Goal: Information Seeking & Learning: Find specific fact

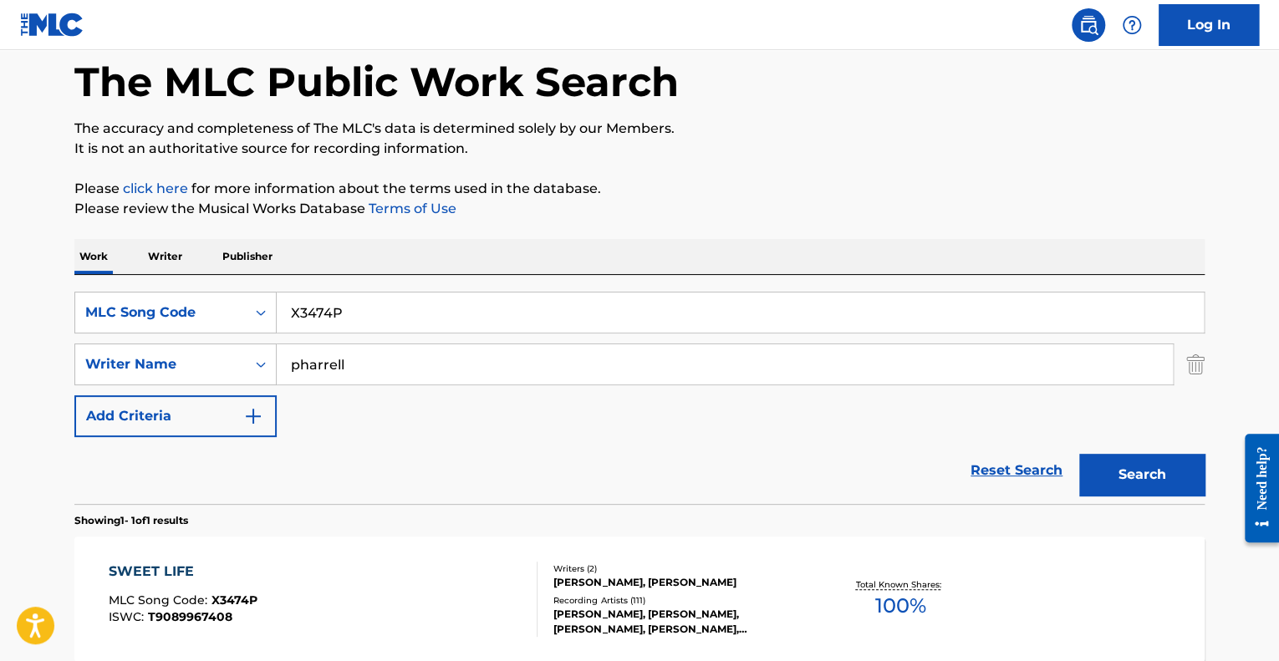
click at [301, 318] on input "X3474P" at bounding box center [740, 313] width 927 height 40
click at [299, 318] on input "X3474P" at bounding box center [740, 313] width 927 height 40
type input "CV7IXE"
click at [1079, 454] on button "Search" at bounding box center [1141, 475] width 125 height 42
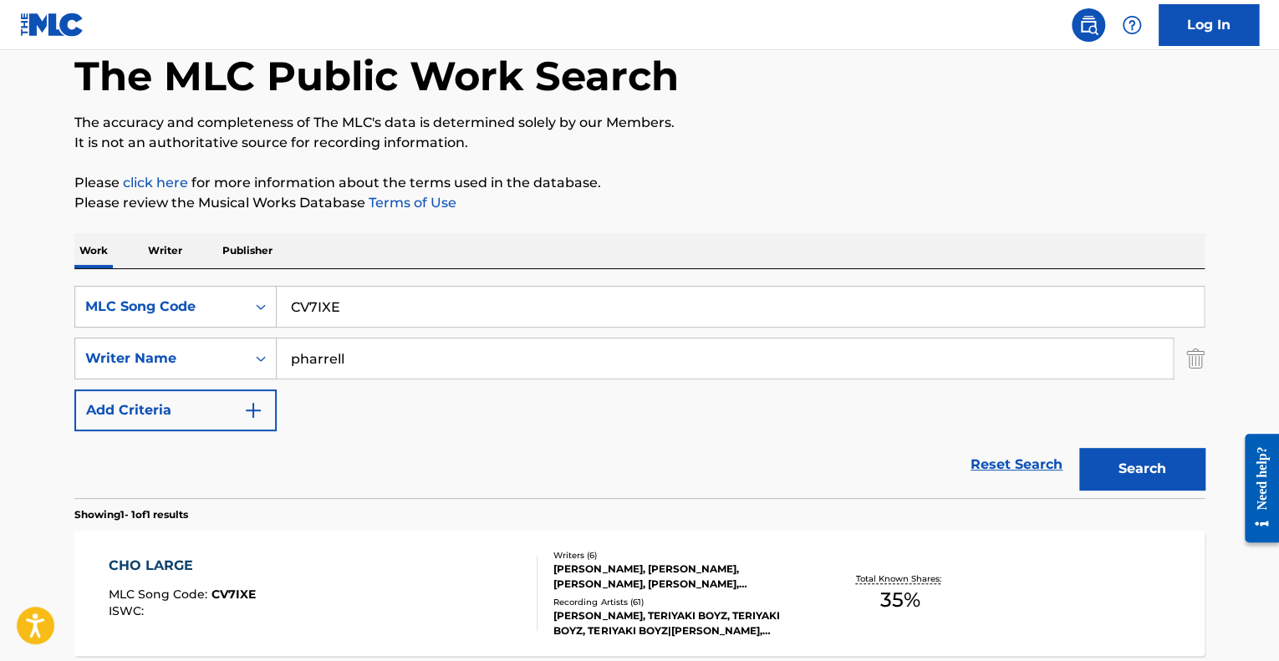
scroll to position [247, 0]
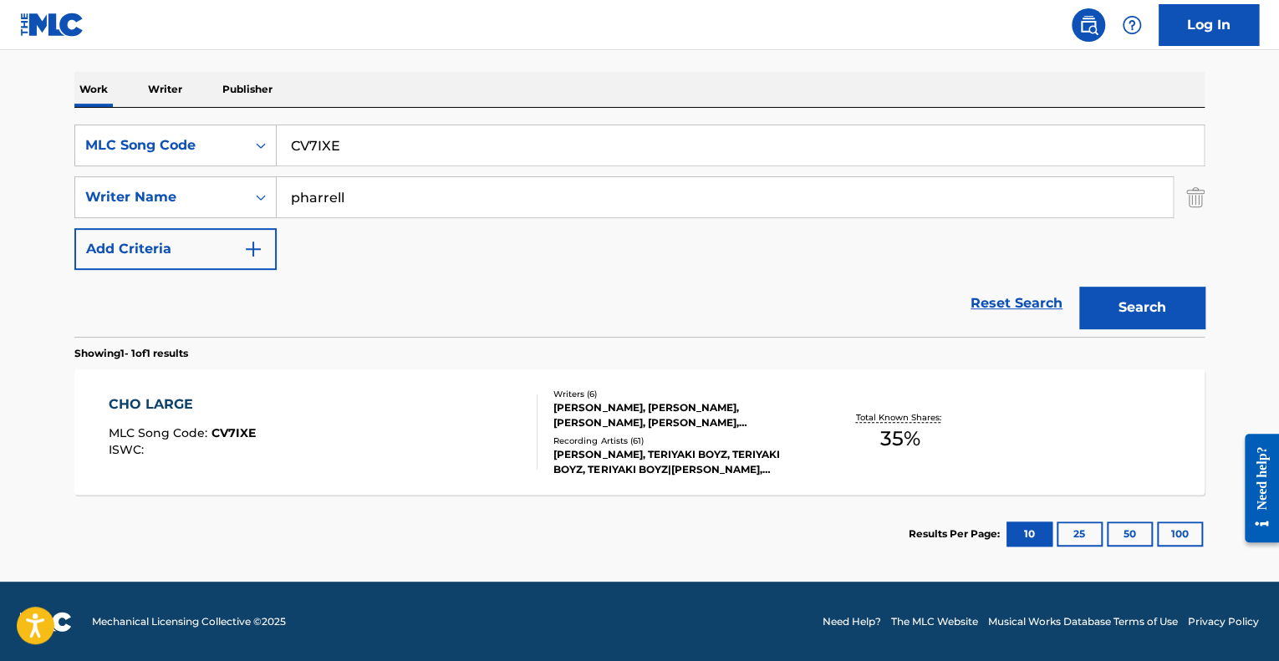
click at [369, 442] on div "CHO LARGE MLC Song Code : CV7IXE ISWC :" at bounding box center [324, 432] width 430 height 75
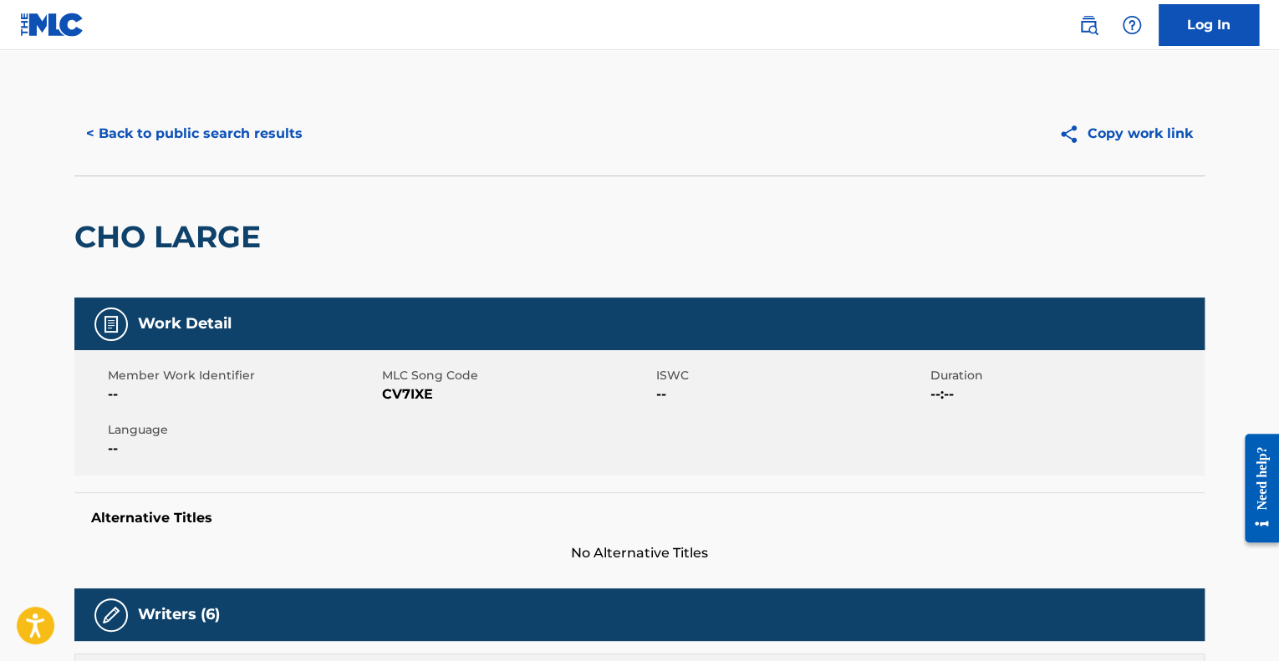
click at [235, 147] on button "< Back to public search results" at bounding box center [194, 134] width 240 height 42
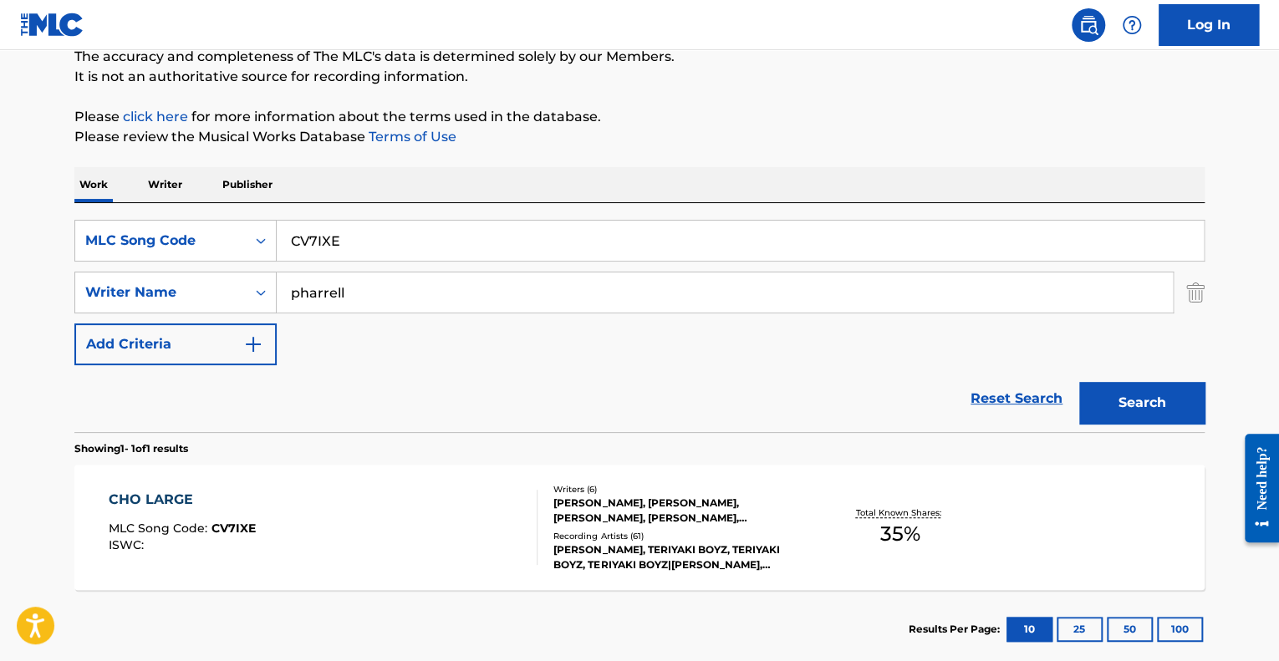
click at [609, 249] on input "CV7IXE" at bounding box center [740, 241] width 927 height 40
click at [33, 205] on main "The MLC Public Work Search The accuracy and completeness of The MLC's data is d…" at bounding box center [639, 287] width 1279 height 779
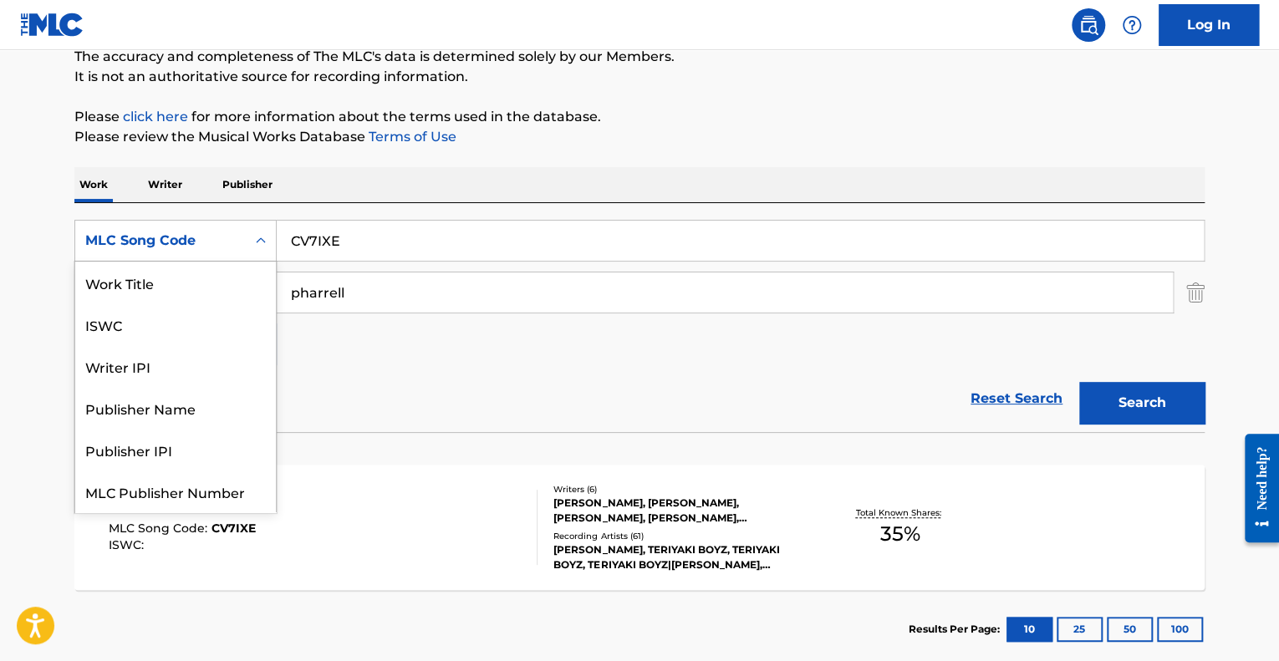
click at [147, 240] on div "MLC Song Code" at bounding box center [160, 241] width 150 height 20
click at [134, 286] on div "Work Title" at bounding box center [175, 283] width 201 height 42
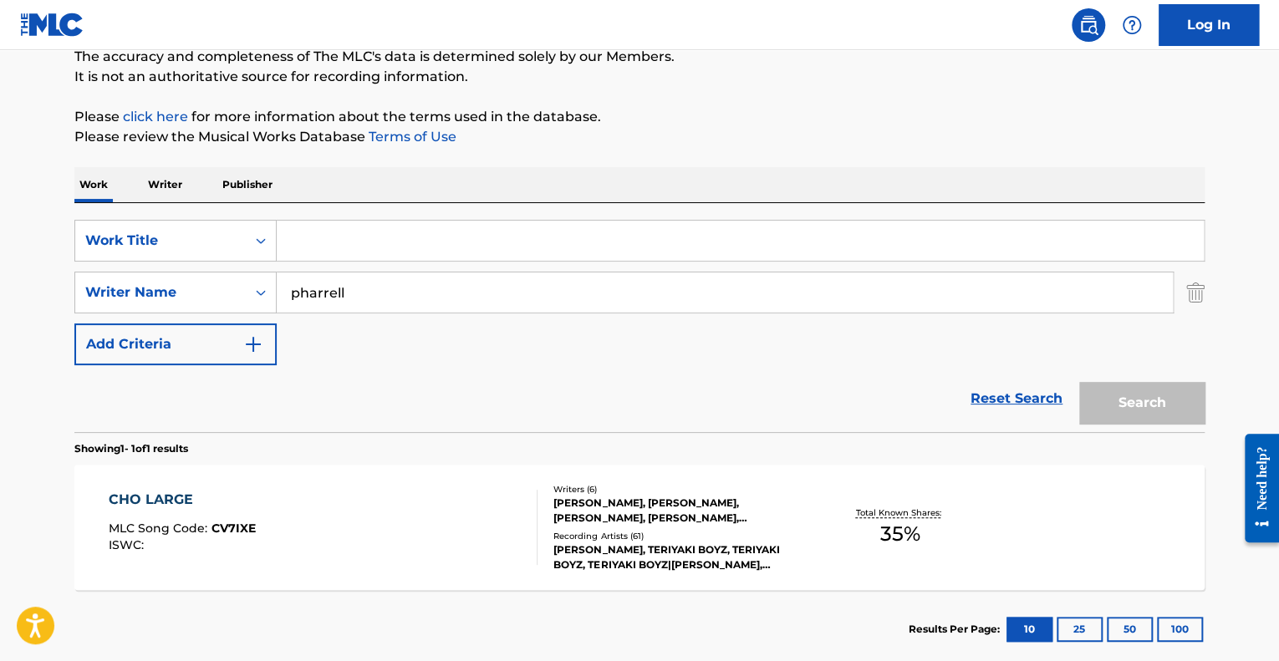
click at [315, 234] on input "Search Form" at bounding box center [740, 241] width 927 height 40
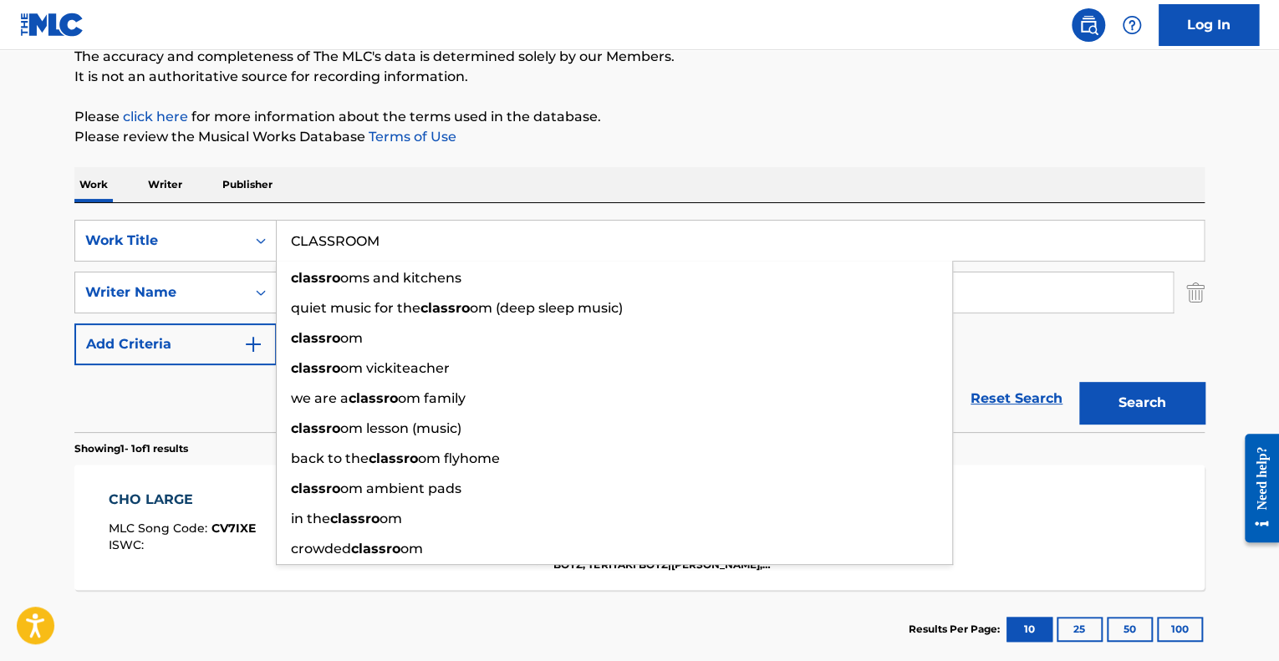
click at [1079, 382] on button "Search" at bounding box center [1141, 403] width 125 height 42
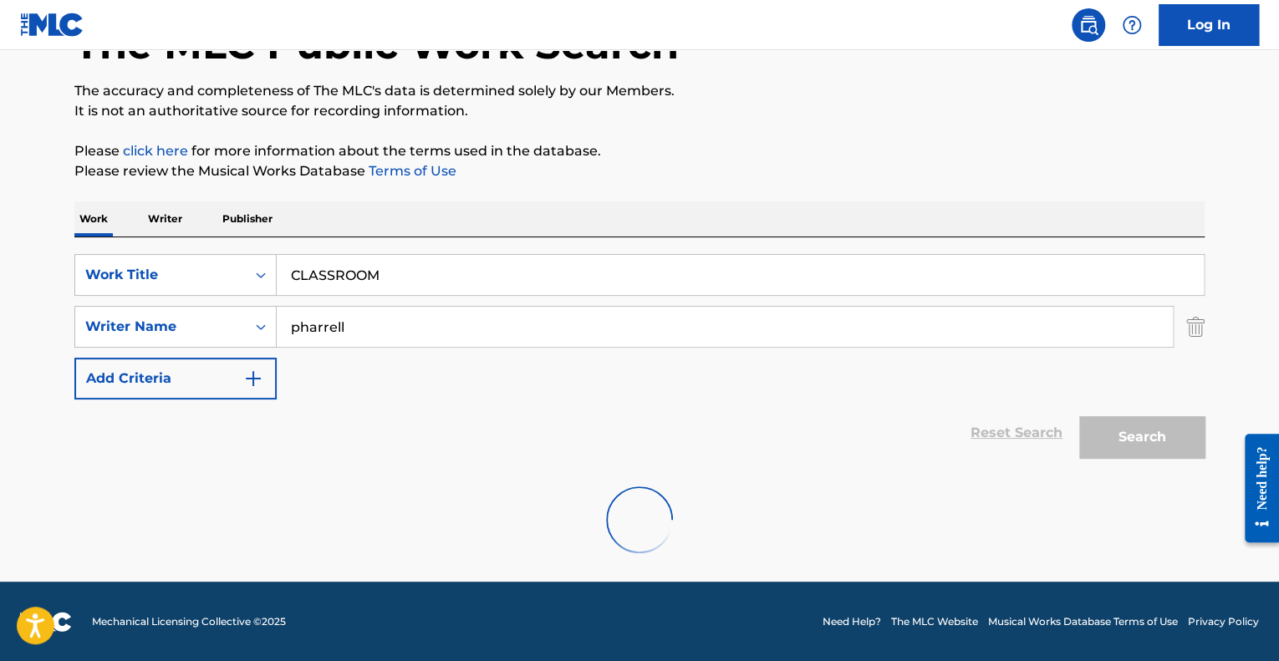
scroll to position [64, 0]
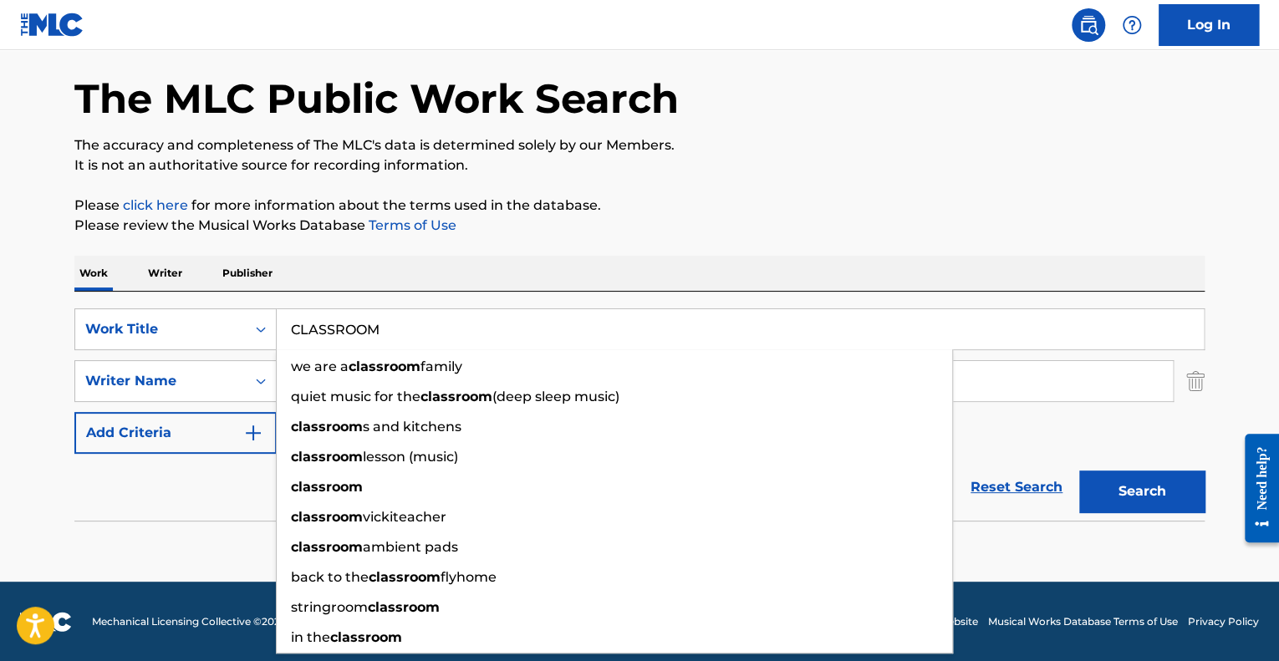
click at [402, 322] on input "CLASSROOM" at bounding box center [740, 329] width 927 height 40
click at [395, 314] on input "CLASSROOM" at bounding box center [740, 329] width 927 height 40
click at [393, 314] on input "CLASSROOM" at bounding box center [740, 329] width 927 height 40
click at [391, 314] on input "CLASSROOM" at bounding box center [740, 329] width 927 height 40
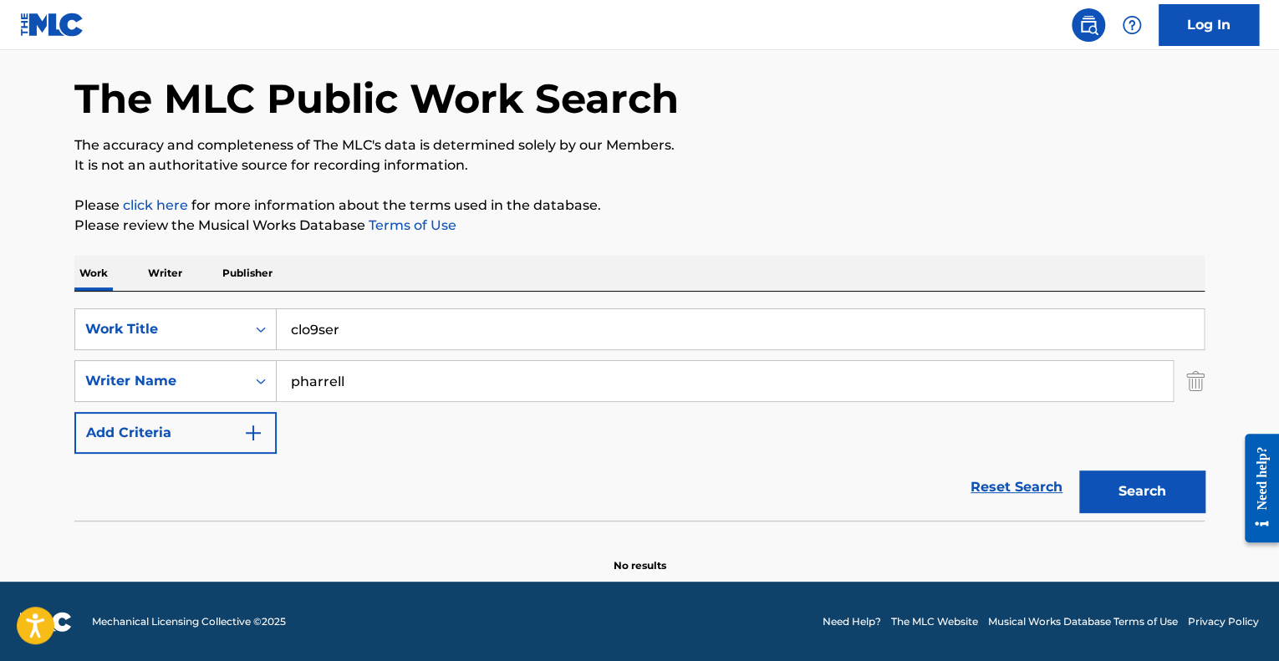
click at [1079, 471] on button "Search" at bounding box center [1141, 492] width 125 height 42
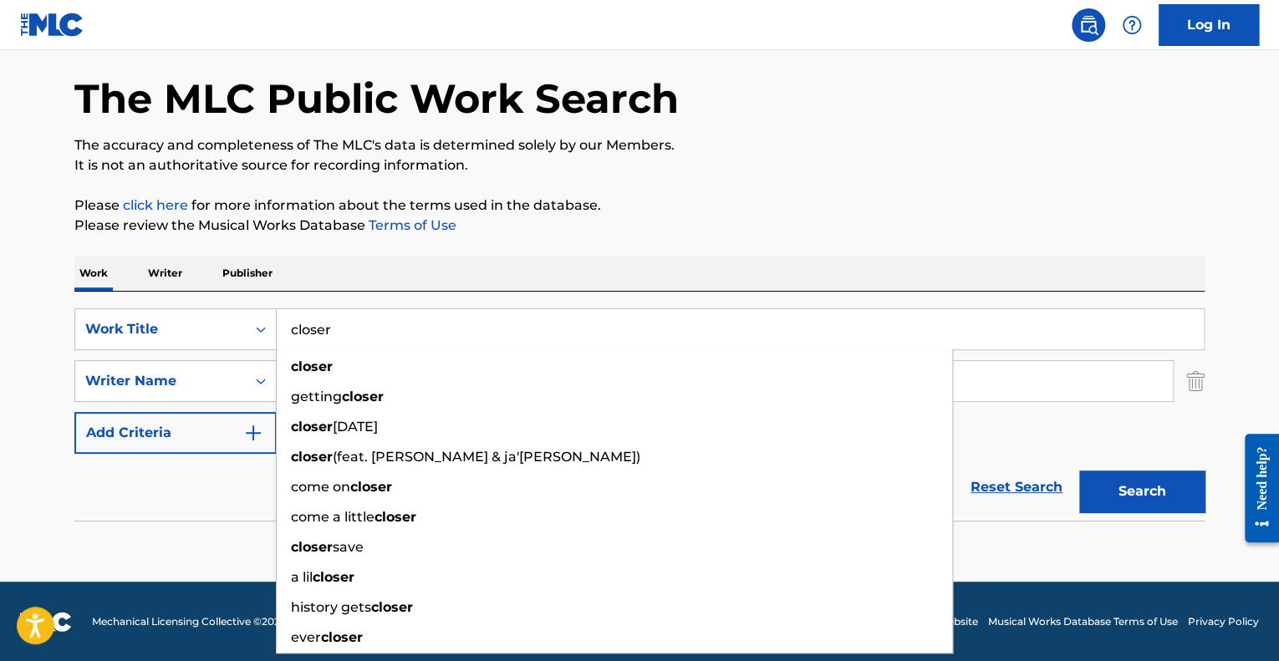
click at [1079, 471] on button "Search" at bounding box center [1141, 492] width 125 height 42
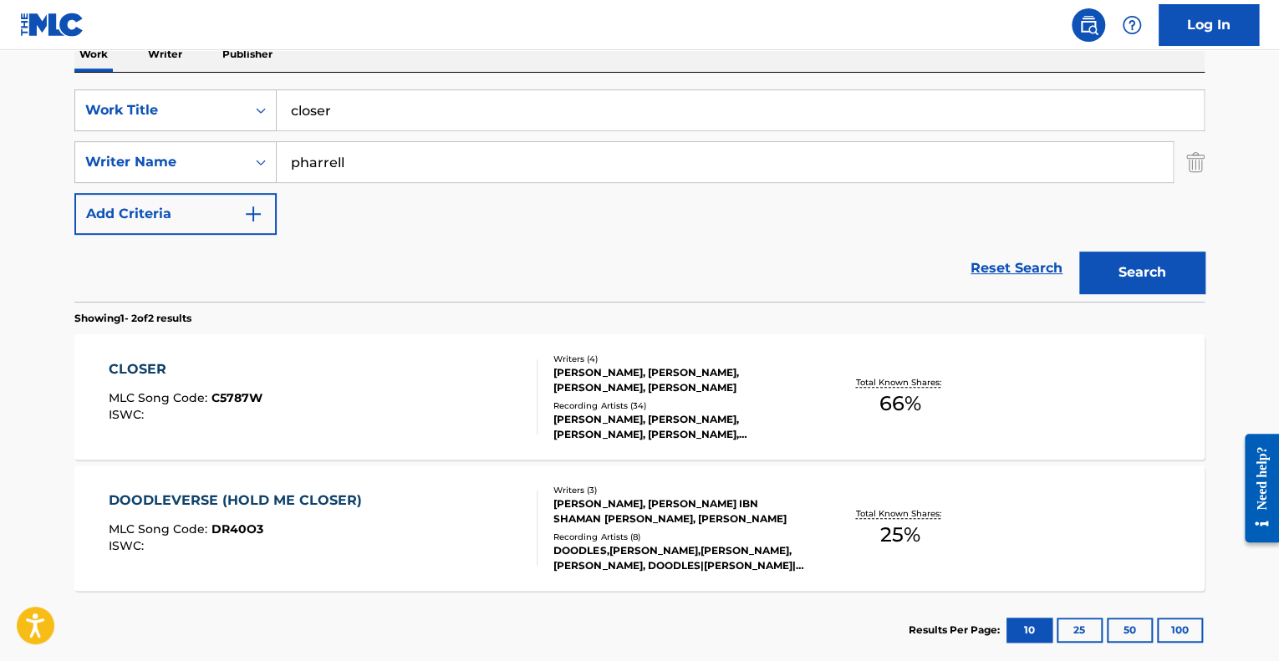
scroll to position [212, 0]
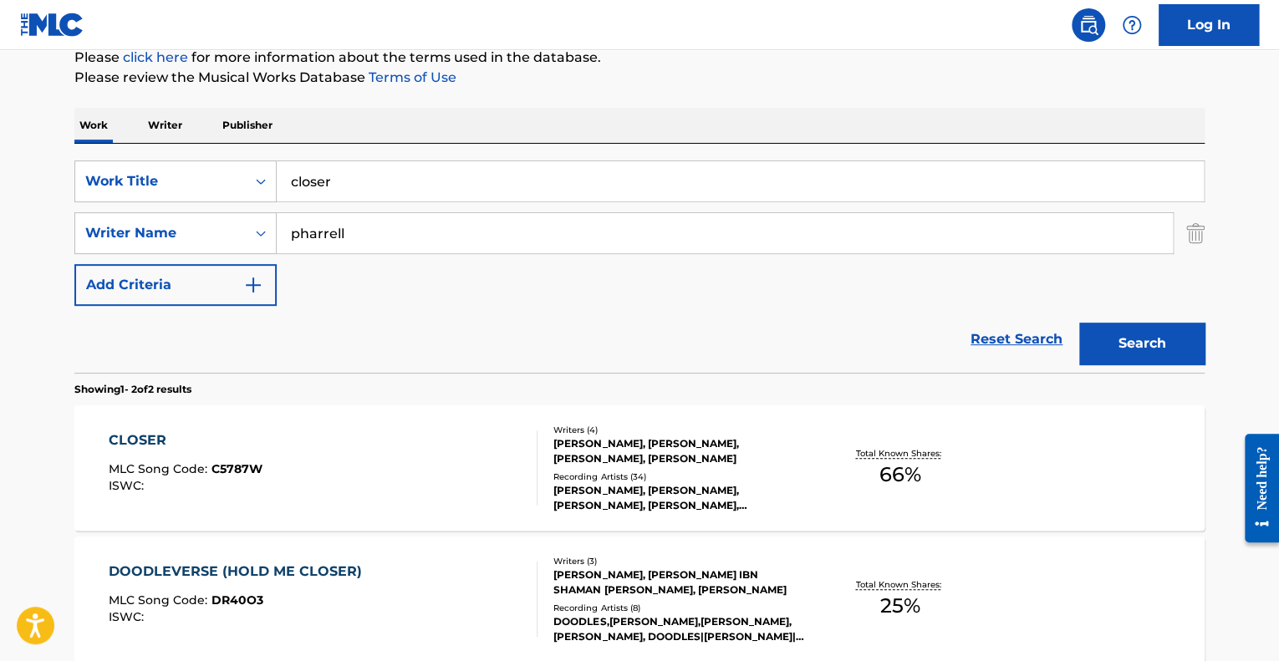
click at [349, 207] on div "SearchWithCriteriad6f7b132-3b8f-46f5-b932-a243c8a2f86e Work Title closer Search…" at bounding box center [639, 233] width 1130 height 145
click at [334, 176] on input "closer" at bounding box center [740, 181] width 927 height 40
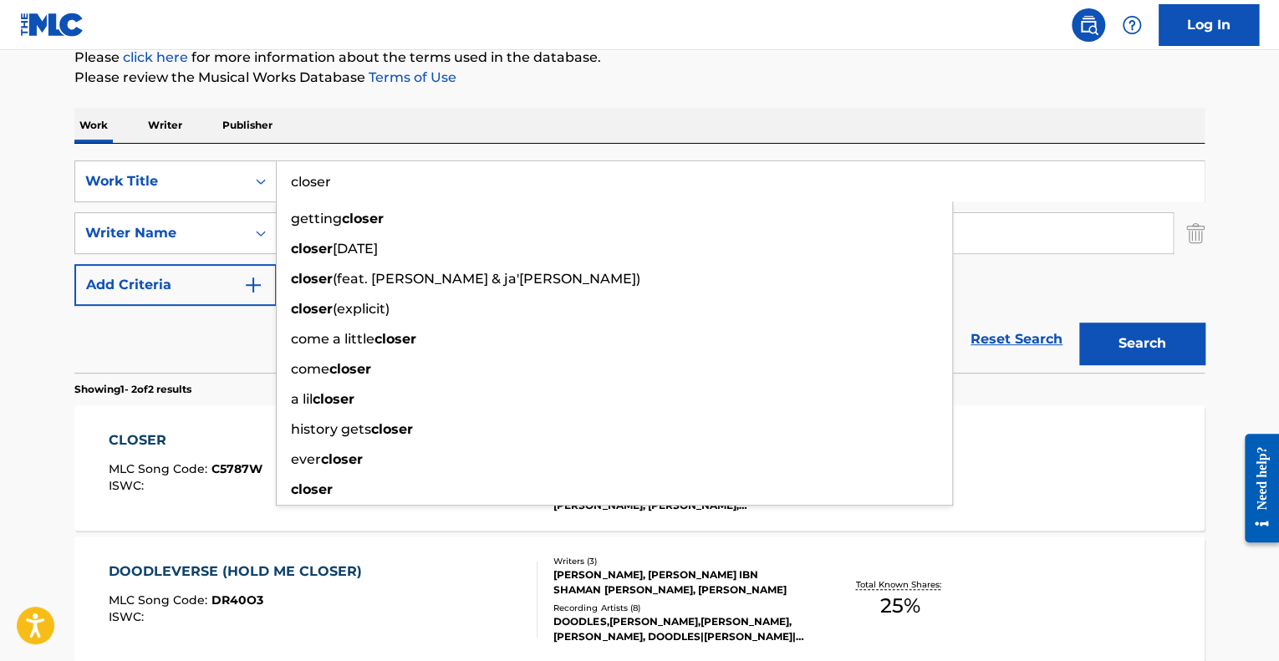
click at [330, 175] on input "closer" at bounding box center [740, 181] width 927 height 40
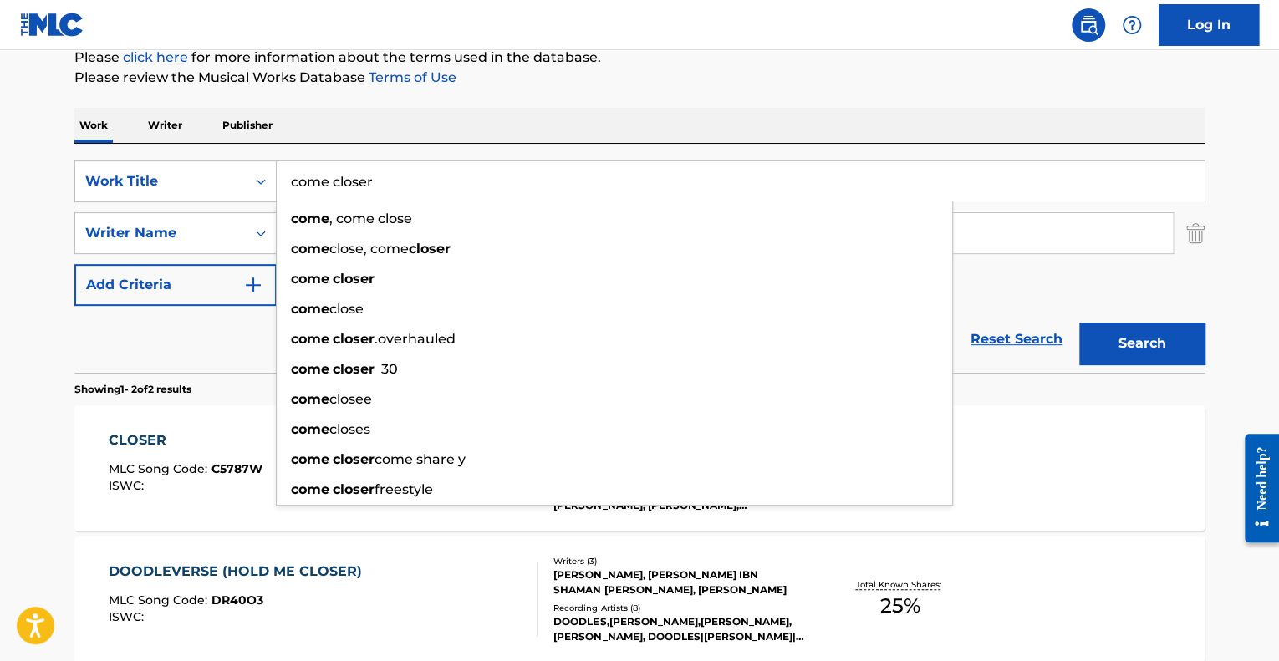
click at [1079, 323] on button "Search" at bounding box center [1141, 344] width 125 height 42
type input "come close"
click at [1079, 323] on button "Search" at bounding box center [1141, 344] width 125 height 42
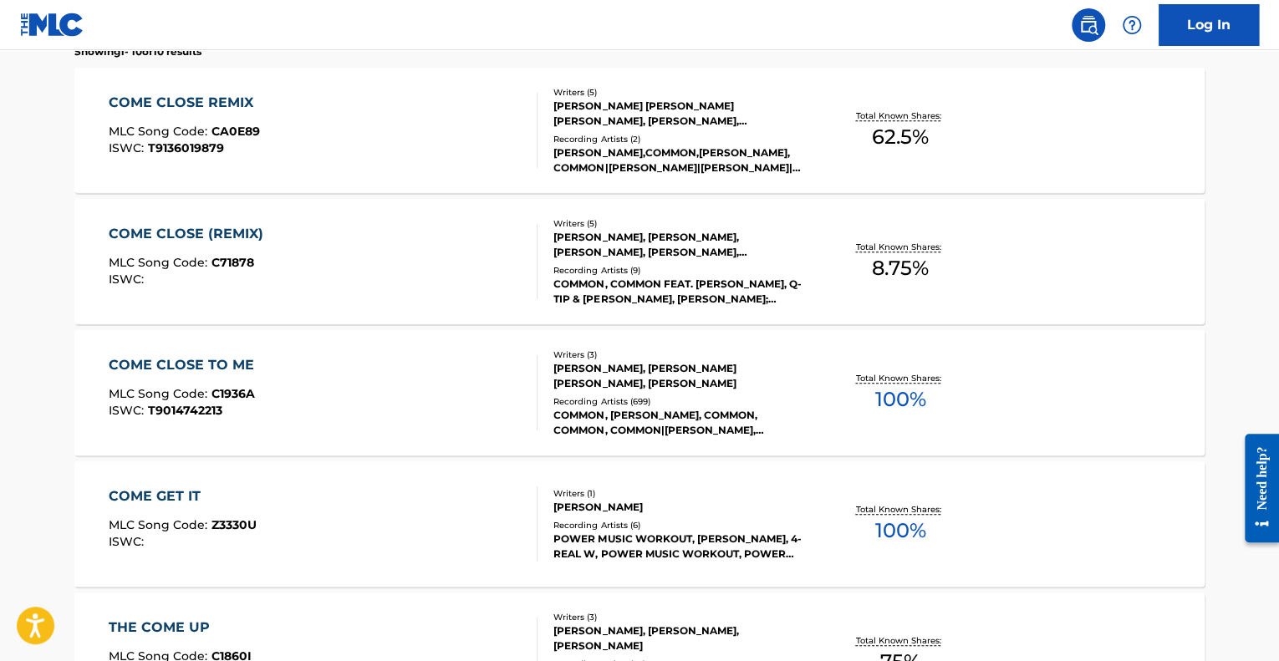
scroll to position [462, 0]
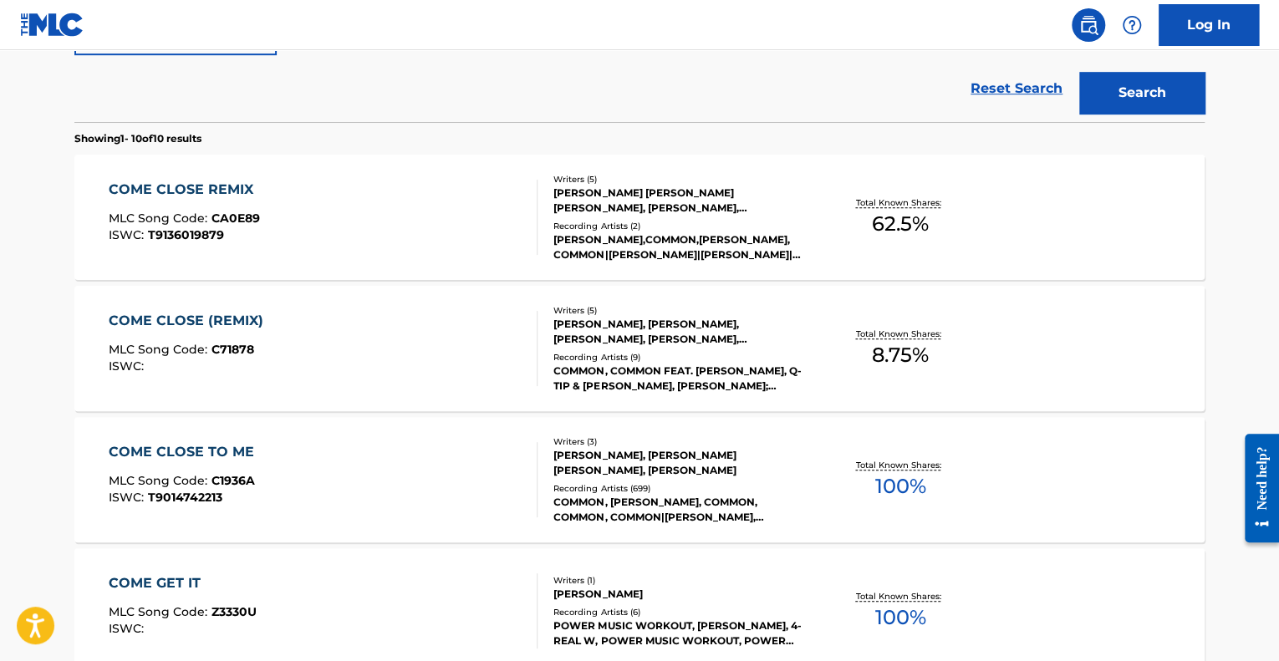
click at [419, 232] on div "COME CLOSE REMIX MLC Song Code : CA0E89 ISWC : T9136019879" at bounding box center [324, 217] width 430 height 75
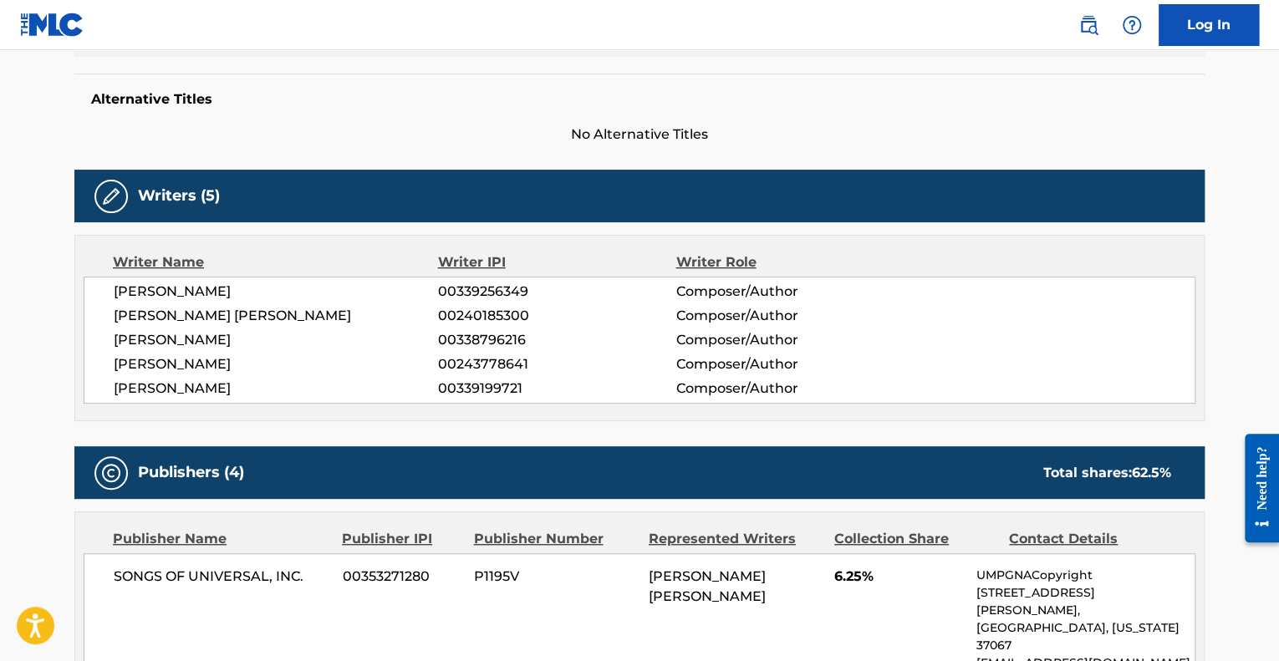
scroll to position [418, 0]
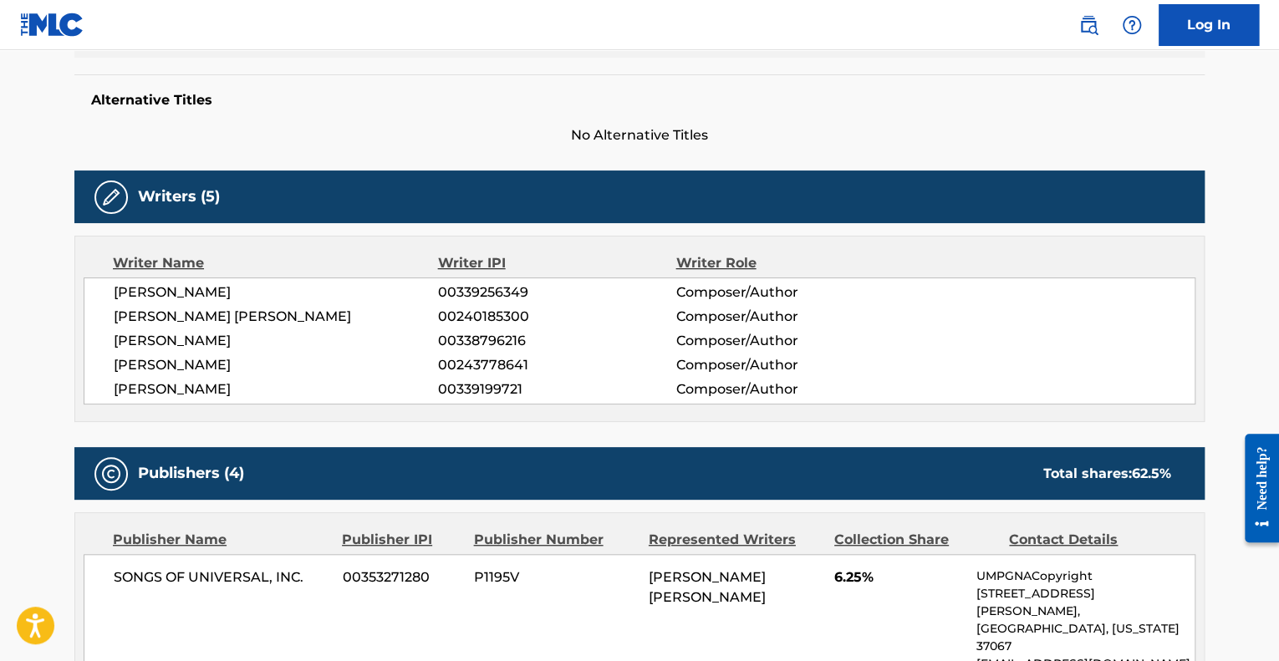
scroll to position [559, 0]
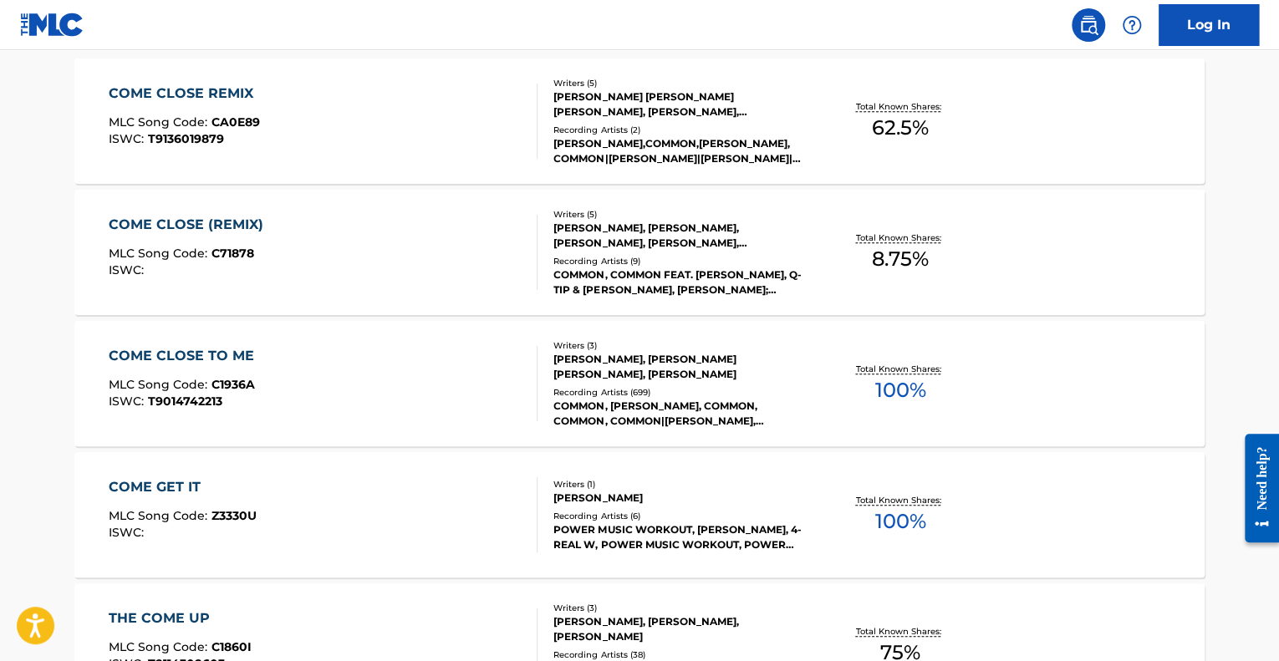
click at [291, 269] on div "COME CLOSE (REMIX) MLC Song Code : C71878 ISWC :" at bounding box center [324, 252] width 430 height 75
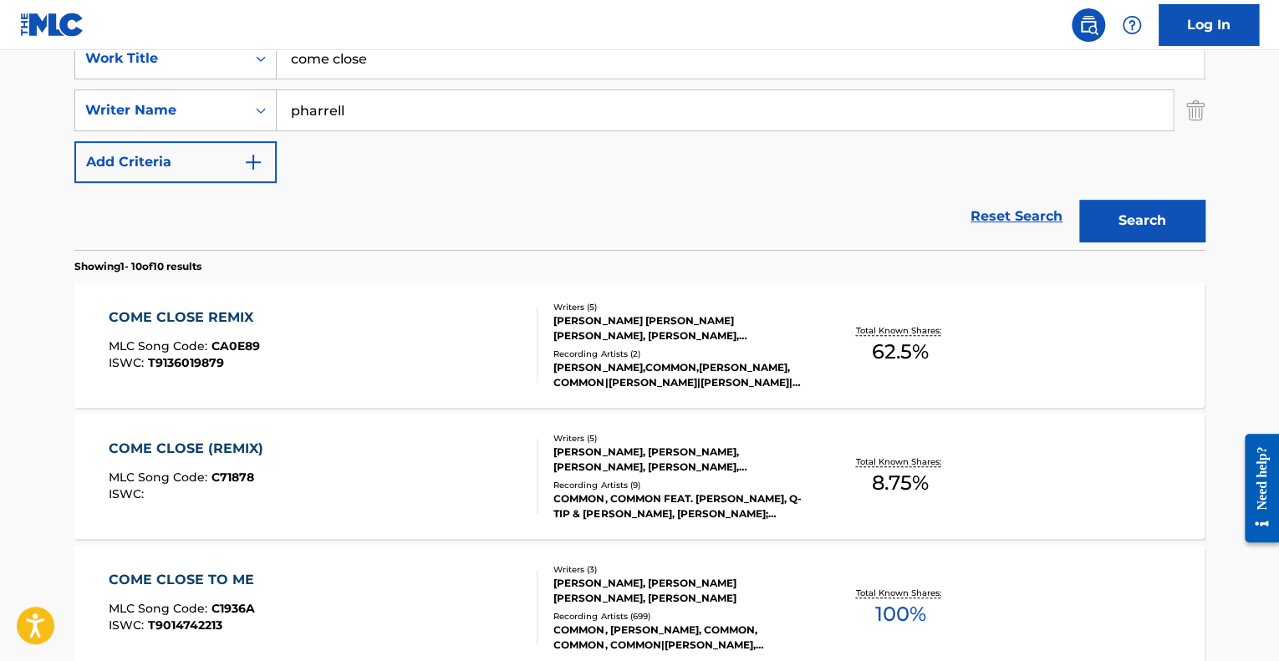
scroll to position [654, 0]
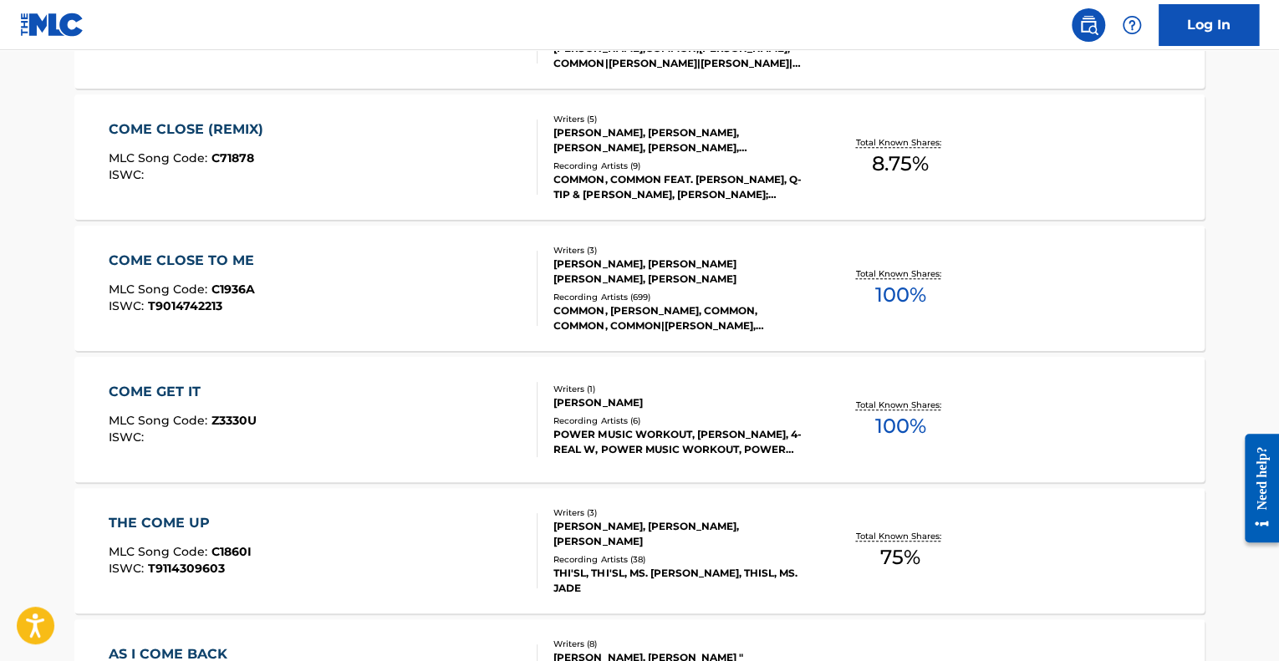
click at [318, 421] on div "COME GET IT MLC Song Code : Z3330U ISWC :" at bounding box center [324, 419] width 430 height 75
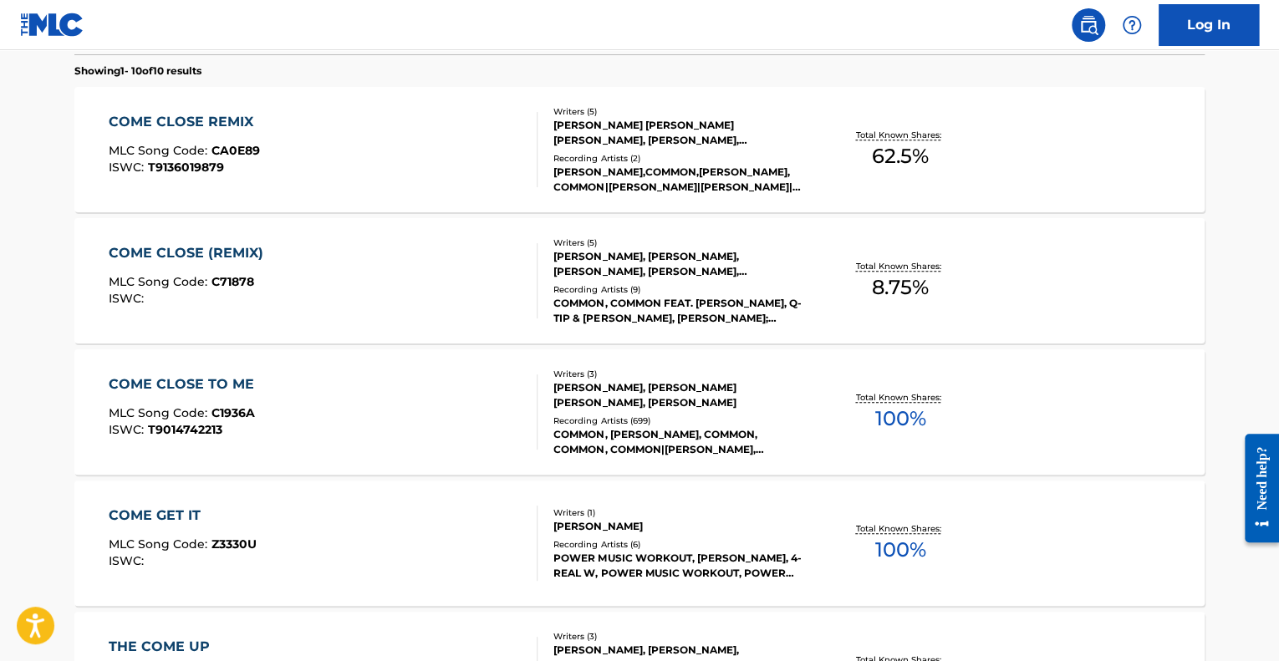
scroll to position [498, 0]
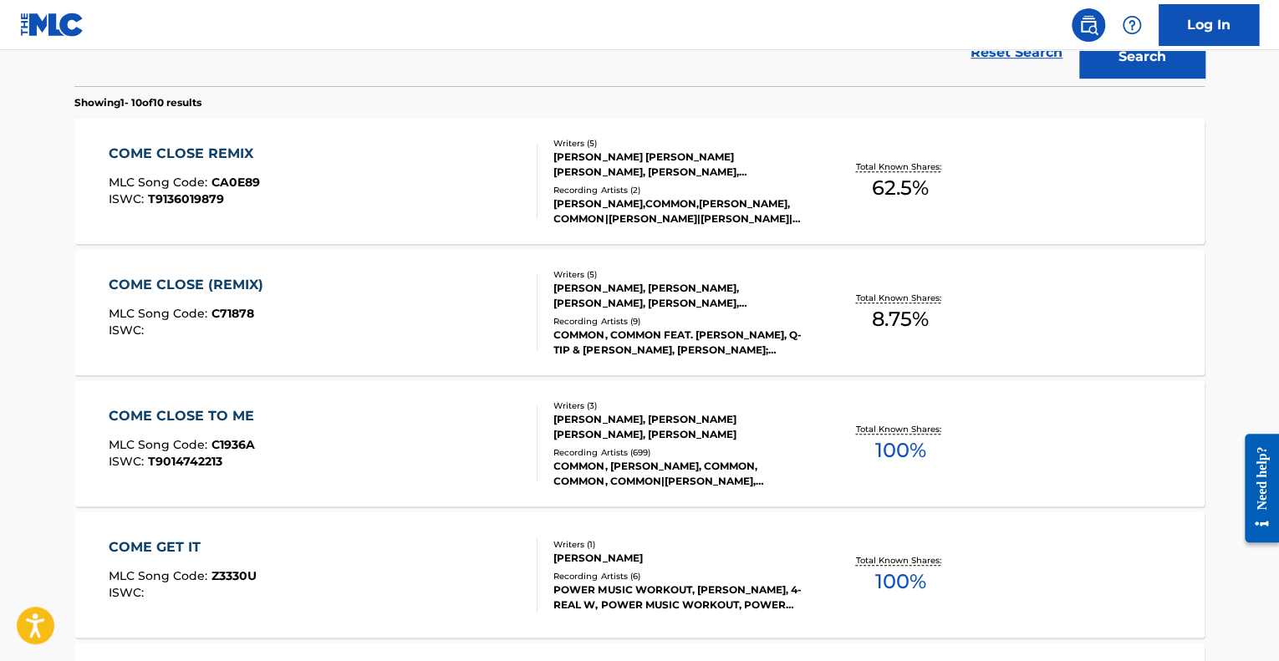
click at [314, 168] on div "COME CLOSE REMIX MLC Song Code : CA0E89 ISWC : T9136019879" at bounding box center [324, 181] width 430 height 75
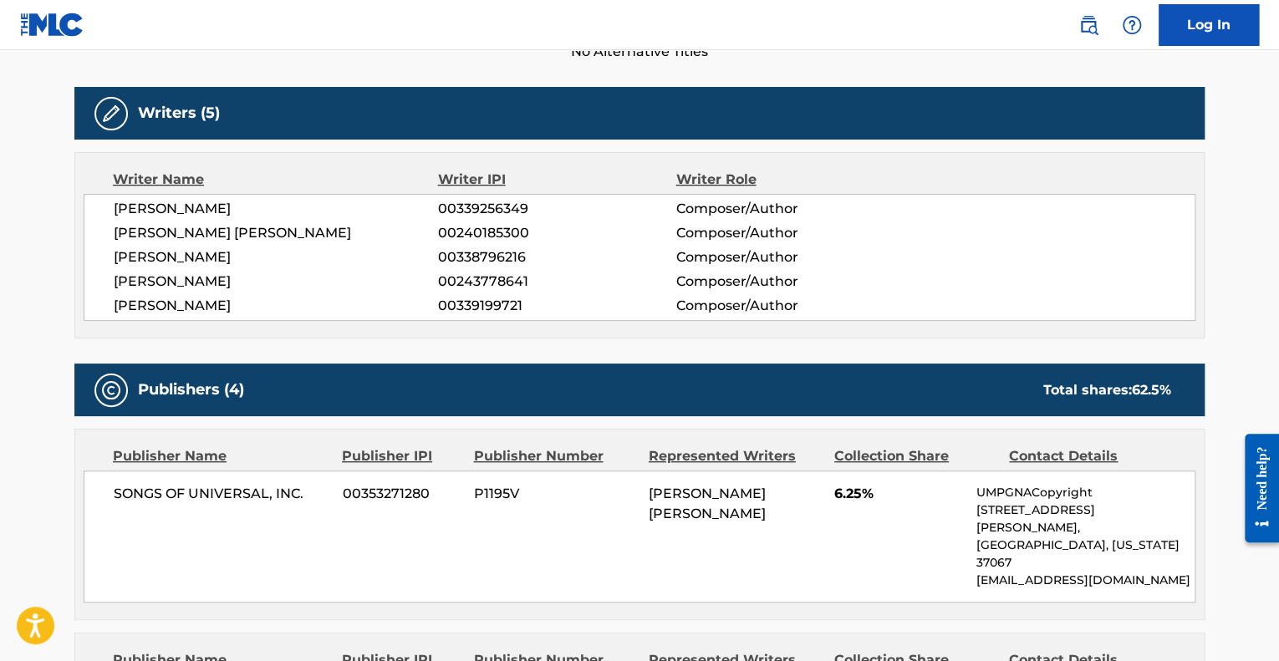
drag, startPoint x: 399, startPoint y: 232, endPoint x: 385, endPoint y: 223, distance: 16.2
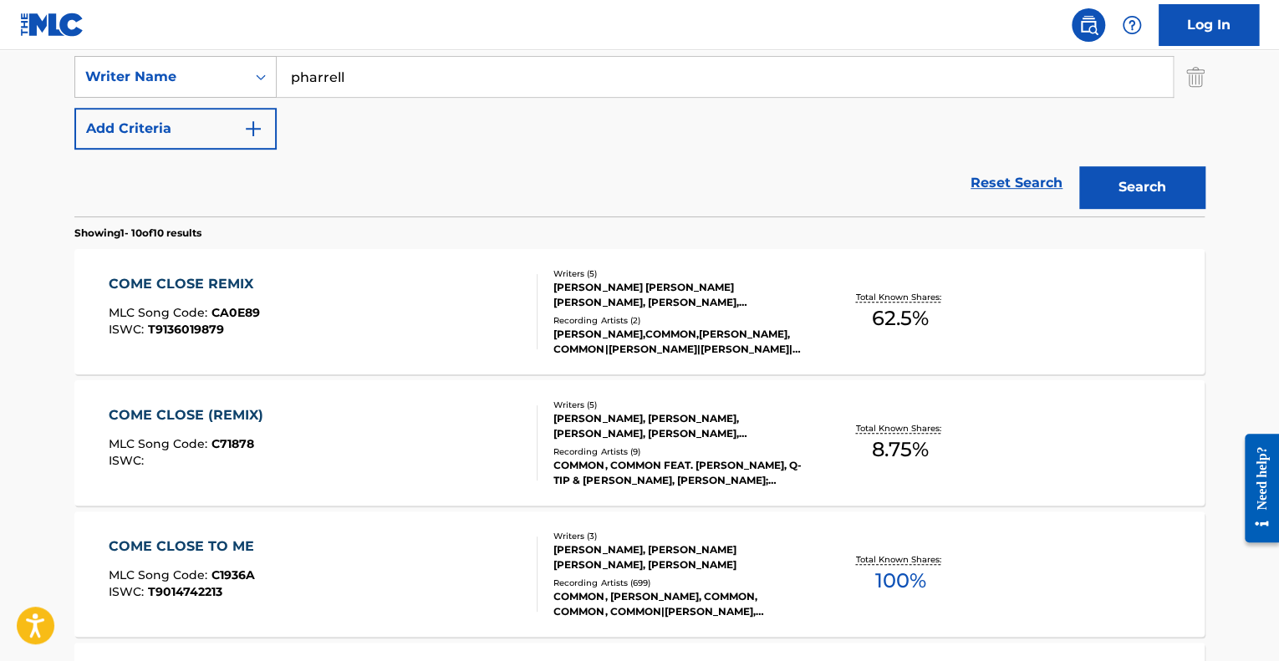
scroll to position [343, 0]
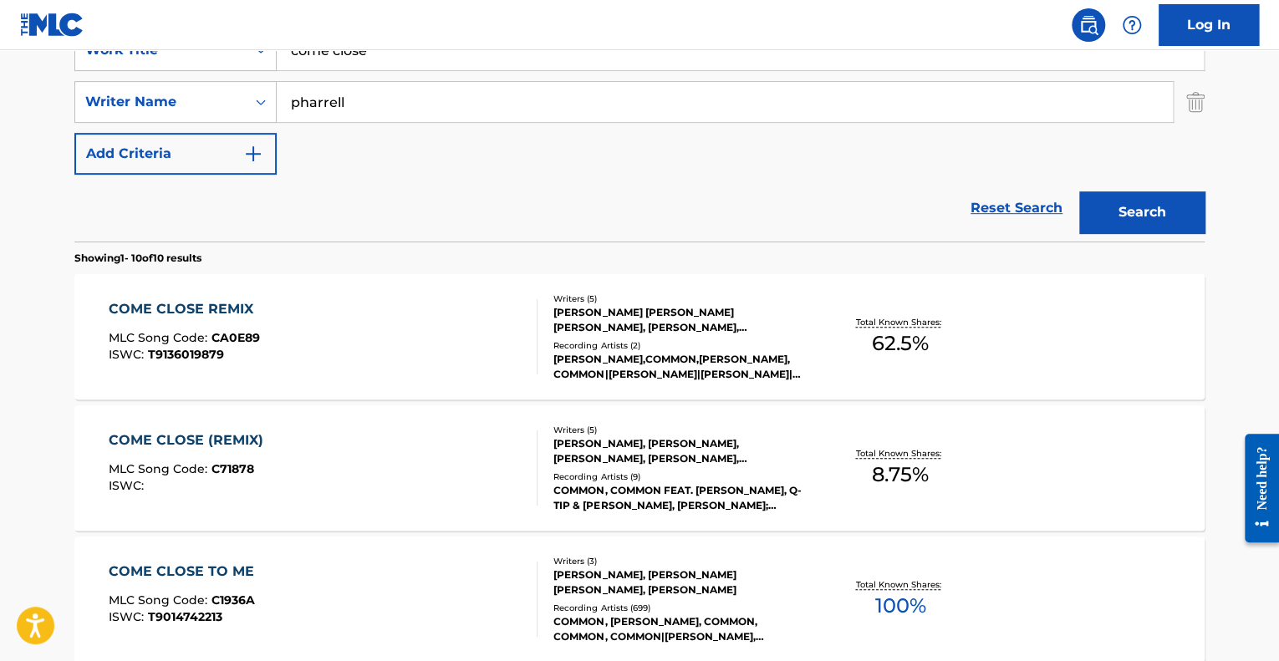
click at [307, 452] on div "COME CLOSE (REMIX) MLC Song Code : C71878 ISWC :" at bounding box center [324, 468] width 430 height 75
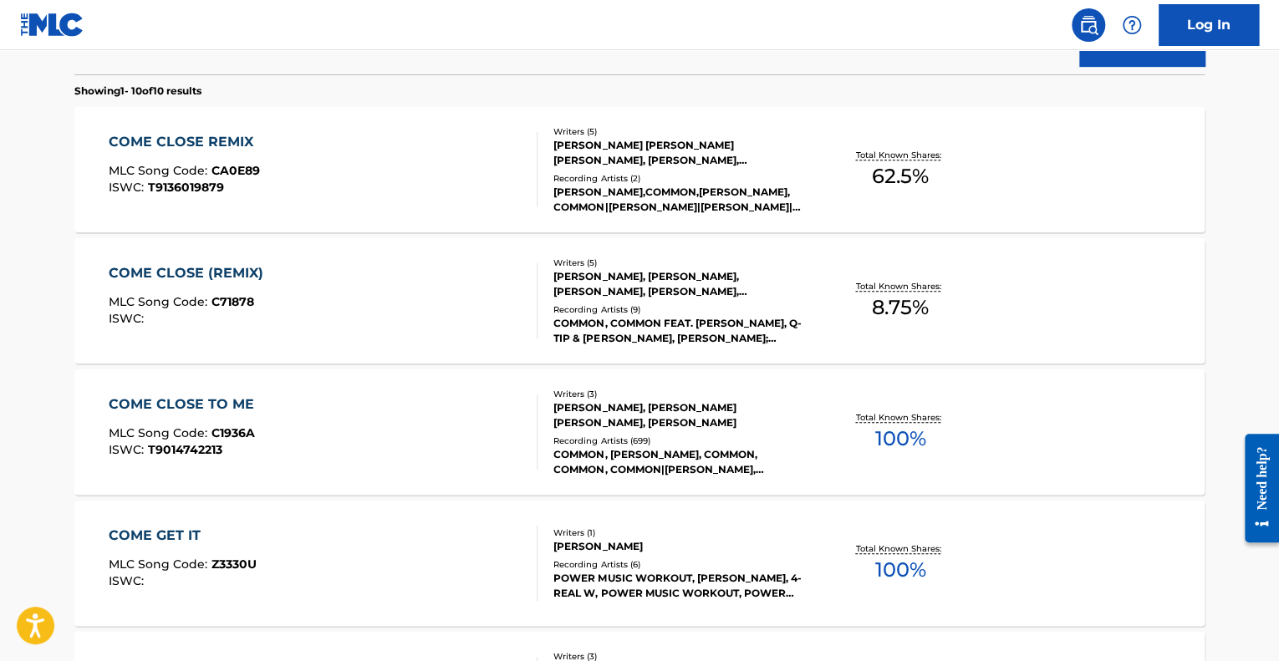
click at [308, 404] on div "COME CLOSE TO ME MLC Song Code : C1936A ISWC : T9014742213" at bounding box center [324, 432] width 430 height 75
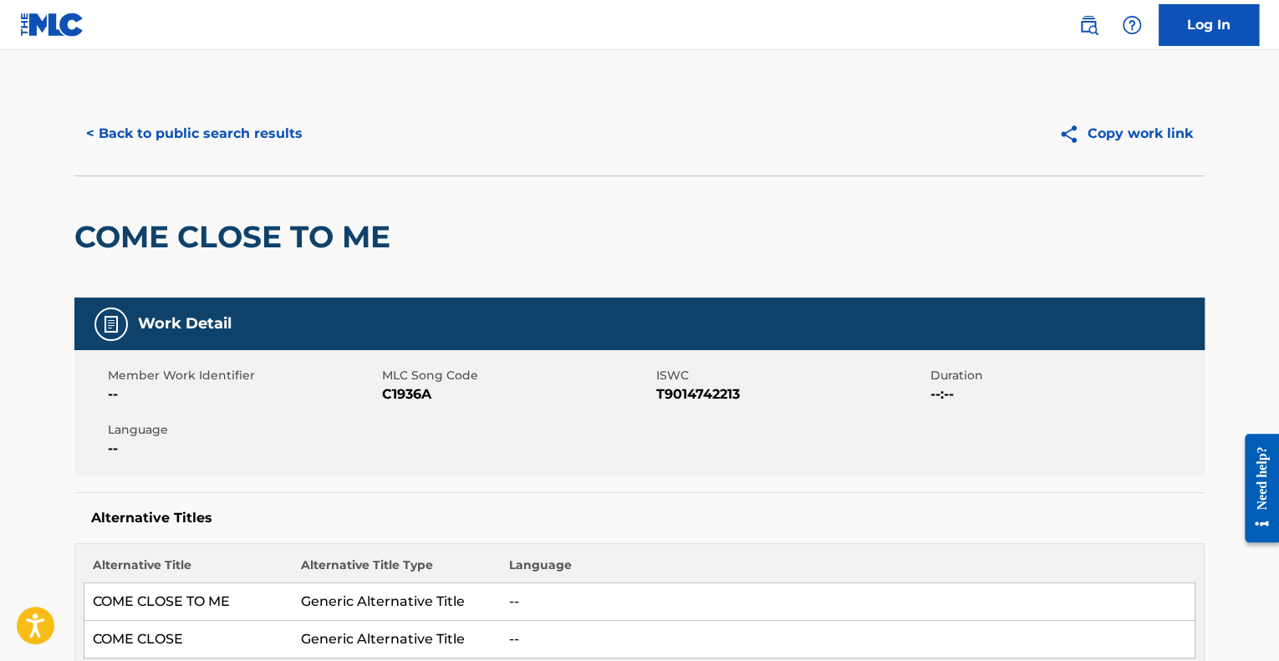
click at [140, 121] on button "< Back to public search results" at bounding box center [194, 134] width 240 height 42
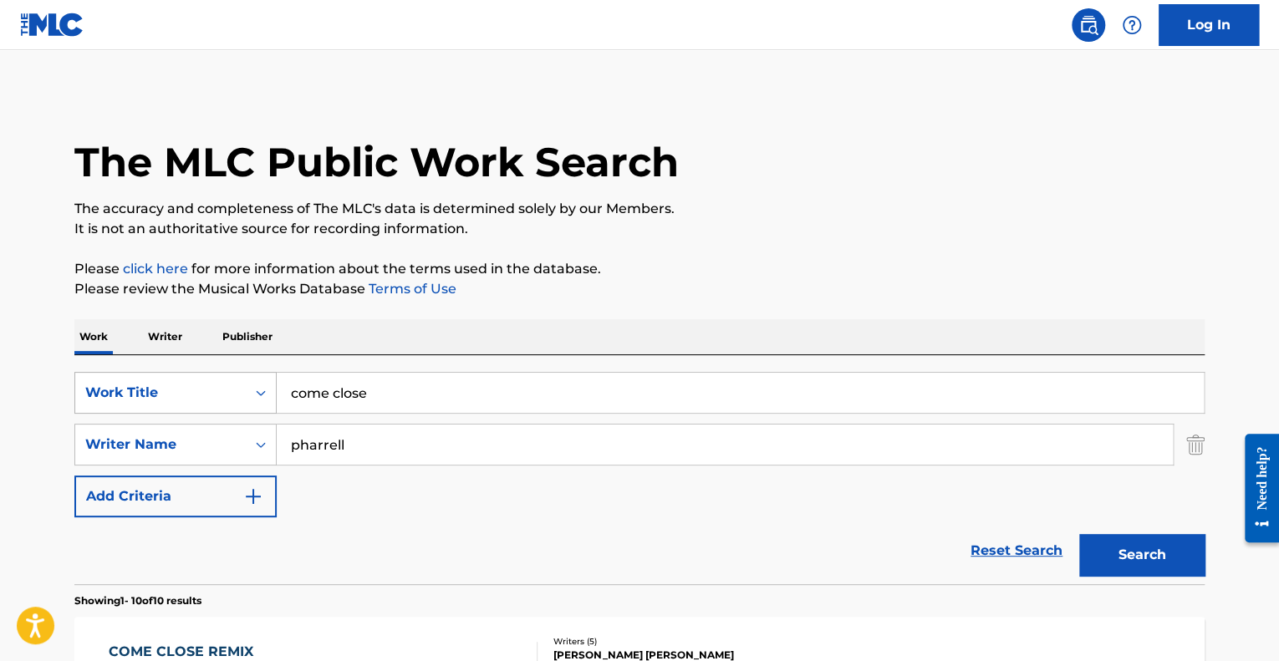
drag, startPoint x: 171, startPoint y: 422, endPoint x: 172, endPoint y: 384, distance: 38.5
click at [171, 422] on div "SearchWithCriteriad6f7b132-3b8f-46f5-b932-a243c8a2f86e Work Title come close Se…" at bounding box center [639, 444] width 1130 height 145
click at [172, 384] on div "Work Title" at bounding box center [160, 393] width 150 height 20
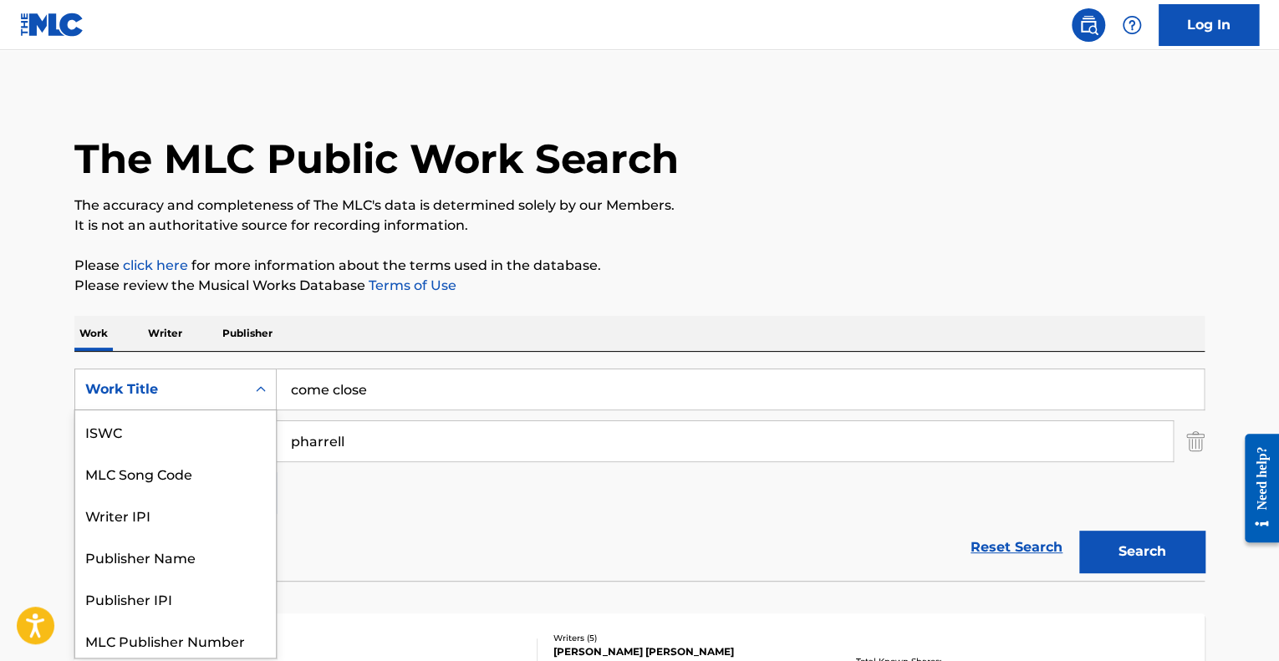
scroll to position [42, 0]
click at [166, 443] on div "MLC Song Code" at bounding box center [175, 432] width 201 height 42
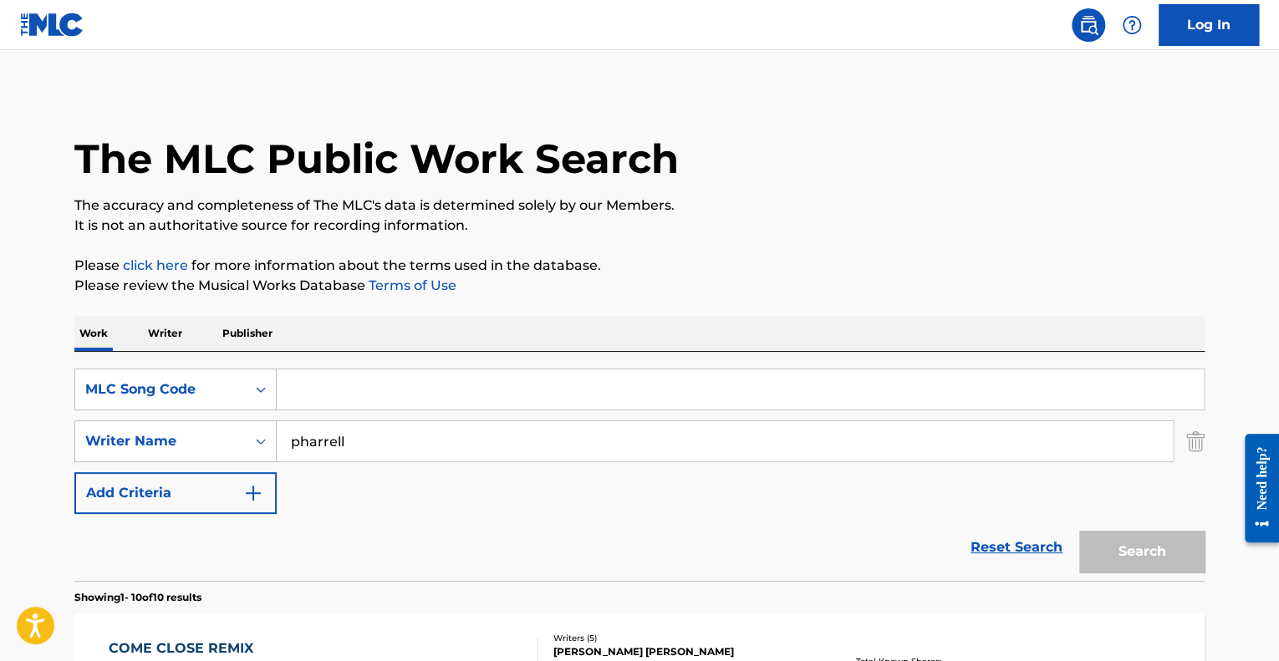
click at [349, 381] on input "Search Form" at bounding box center [740, 390] width 927 height 40
paste input "C6900N"
type input "C6900N"
click at [1079, 531] on button "Search" at bounding box center [1141, 552] width 125 height 42
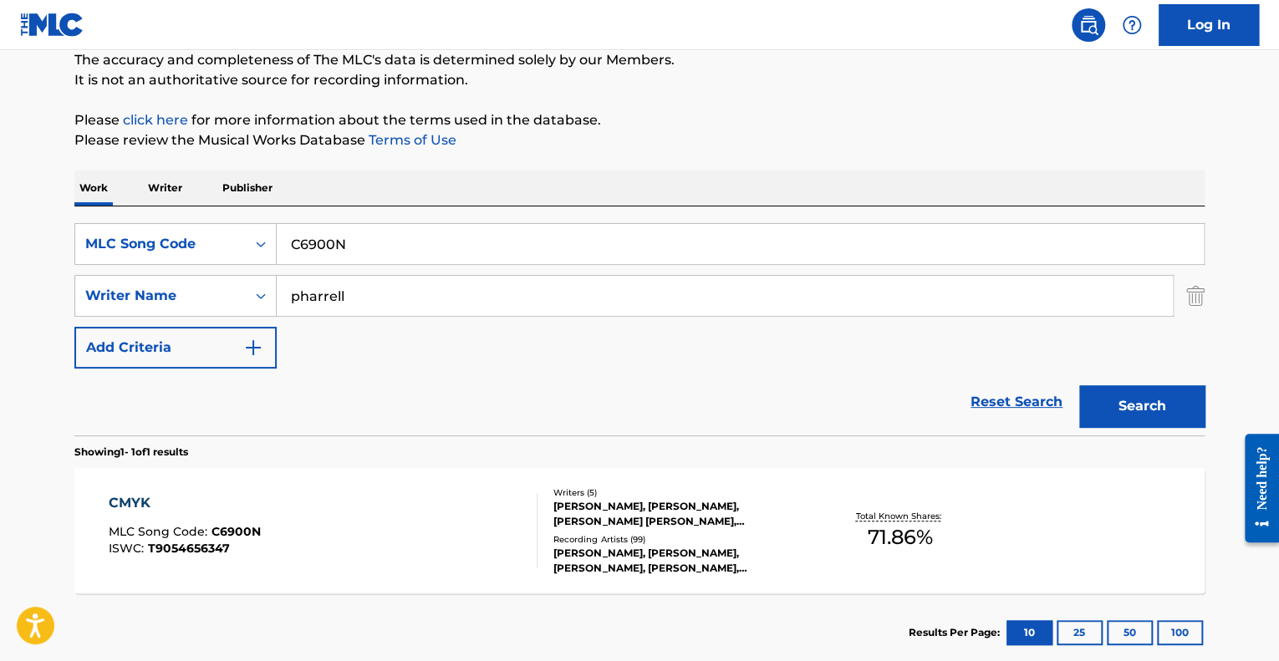
scroll to position [247, 0]
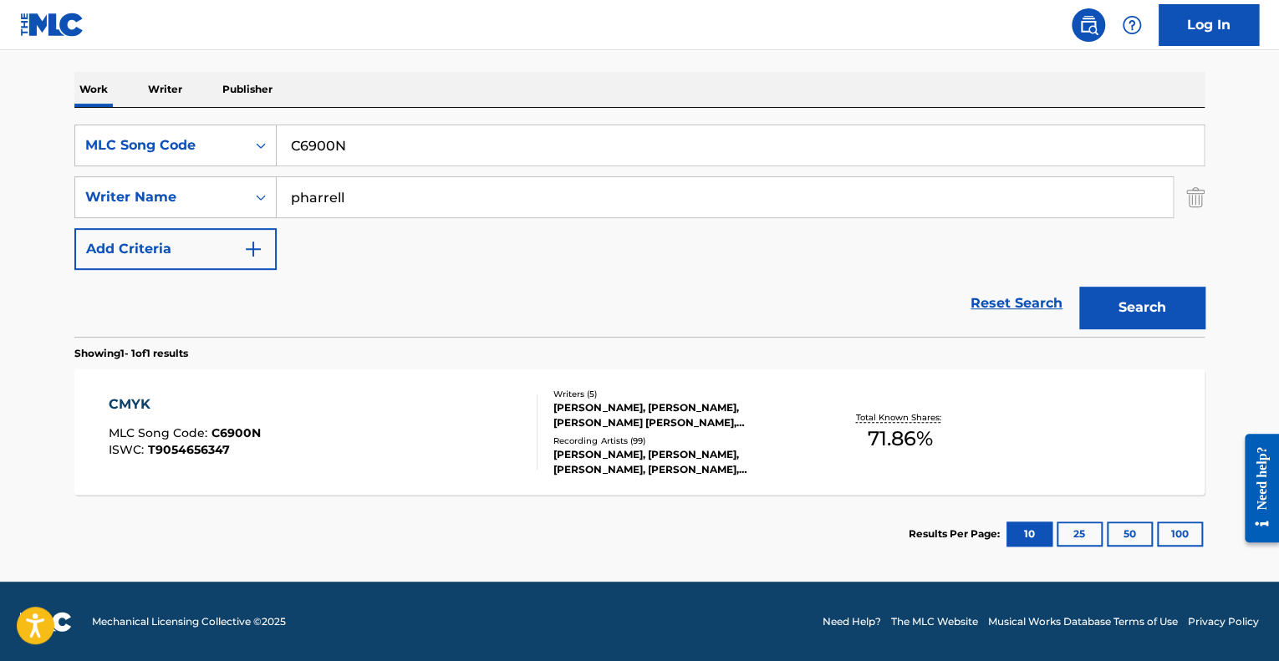
click at [443, 433] on div "CMYK MLC Song Code : C6900N ISWC : T9054656347" at bounding box center [324, 432] width 430 height 75
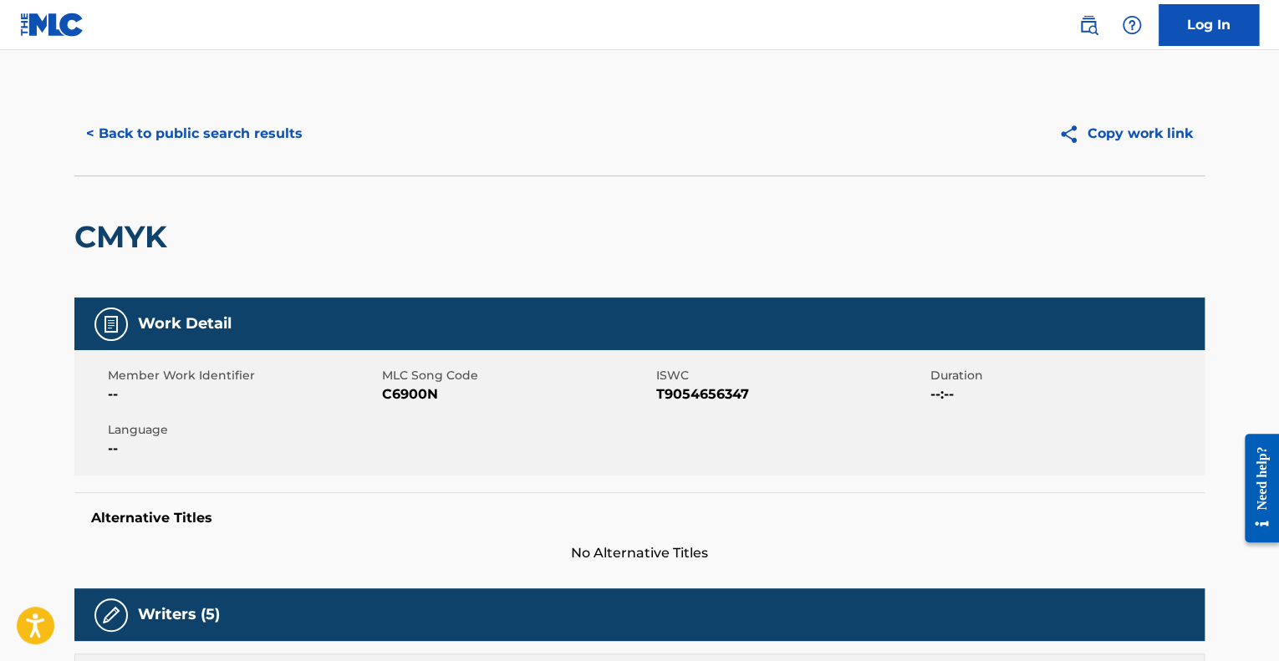
drag, startPoint x: 415, startPoint y: 339, endPoint x: 339, endPoint y: -101, distance: 447.1
click at [157, 126] on button "< Back to public search results" at bounding box center [194, 134] width 240 height 42
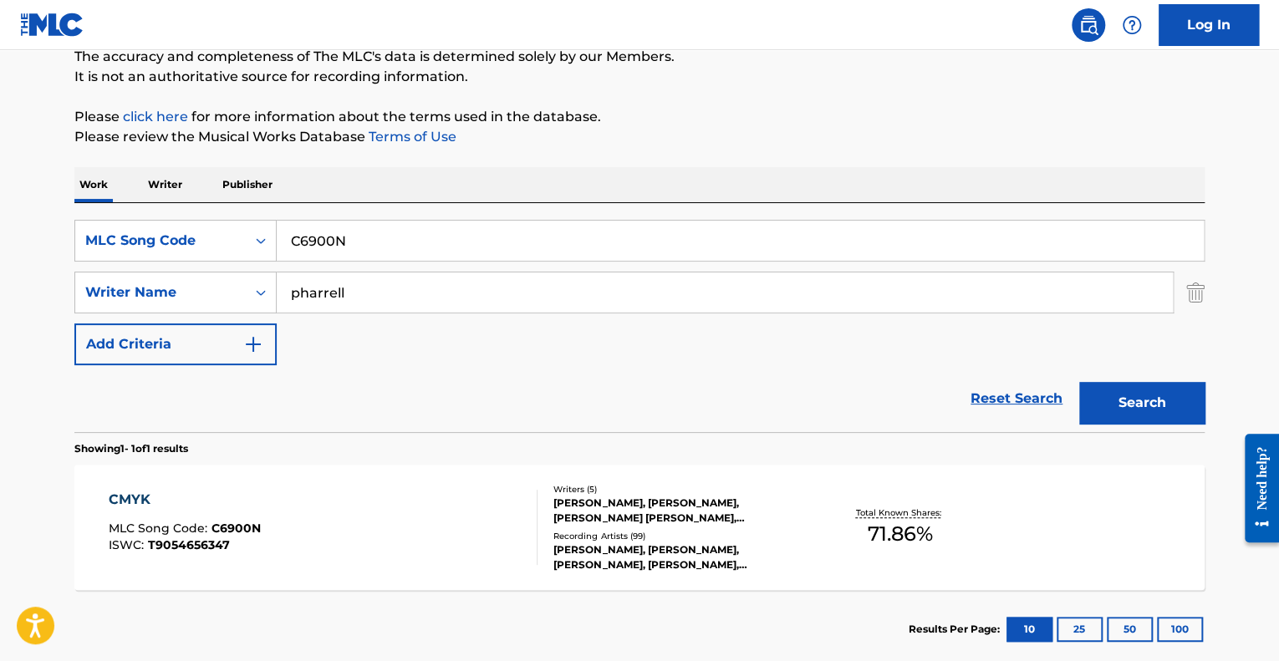
click at [323, 253] on input "C6900N" at bounding box center [740, 241] width 927 height 40
click at [243, 241] on div "MLC Song Code" at bounding box center [160, 241] width 171 height 32
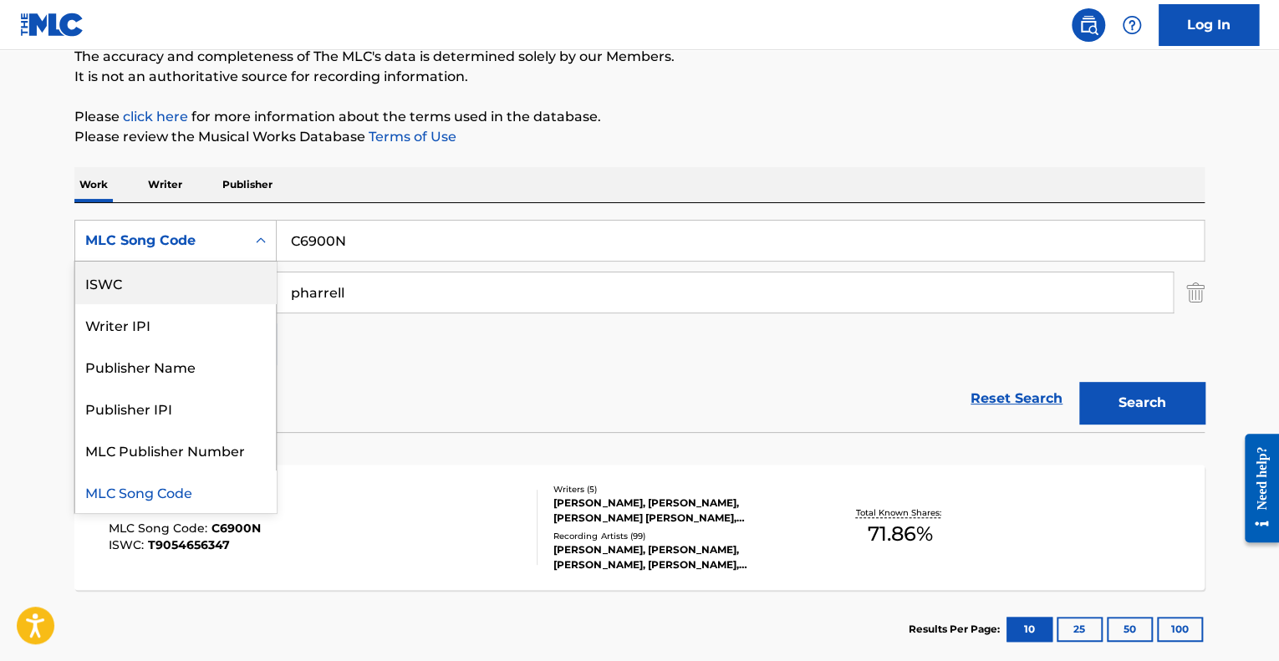
scroll to position [0, 0]
click at [226, 291] on div "Work Title" at bounding box center [175, 283] width 201 height 42
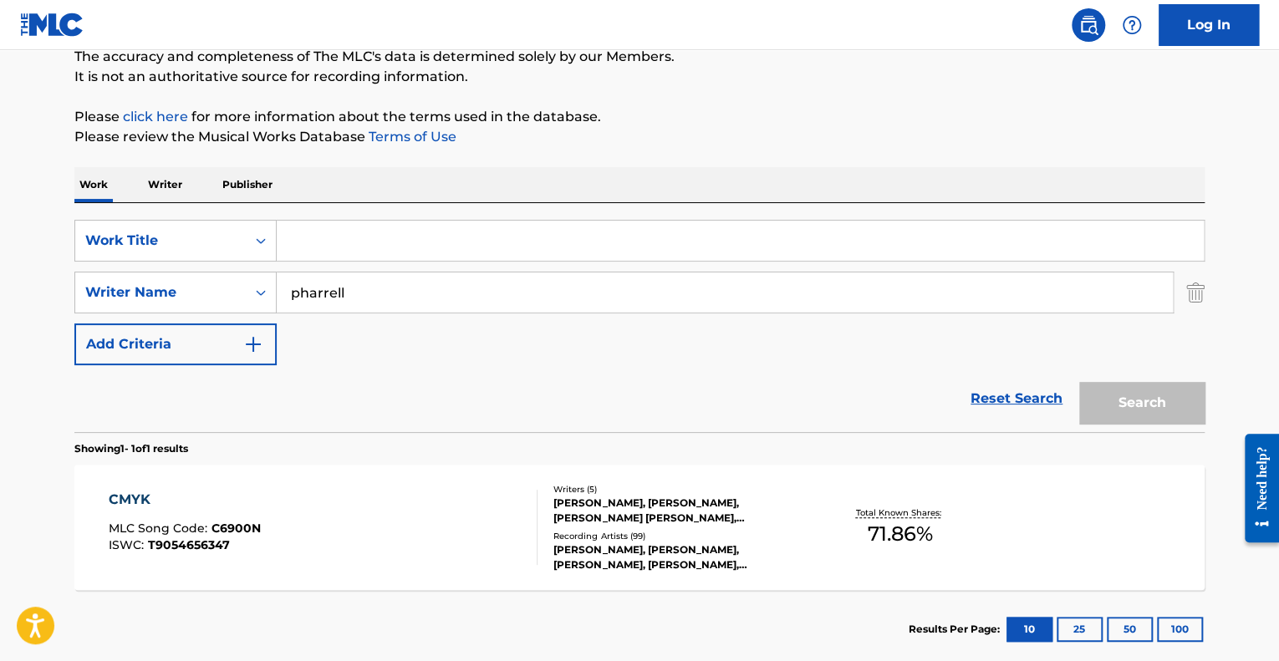
click at [327, 256] on input "Search Form" at bounding box center [740, 241] width 927 height 40
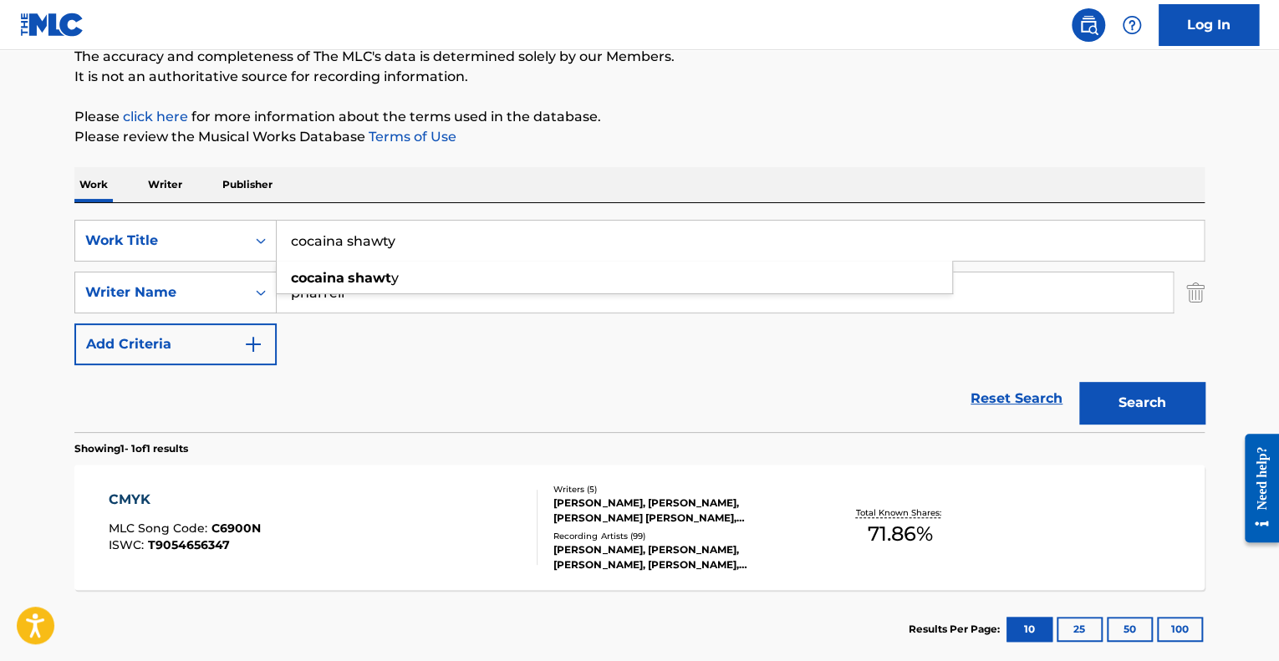
type input "cocaina shawty"
click at [1079, 382] on button "Search" at bounding box center [1141, 403] width 125 height 42
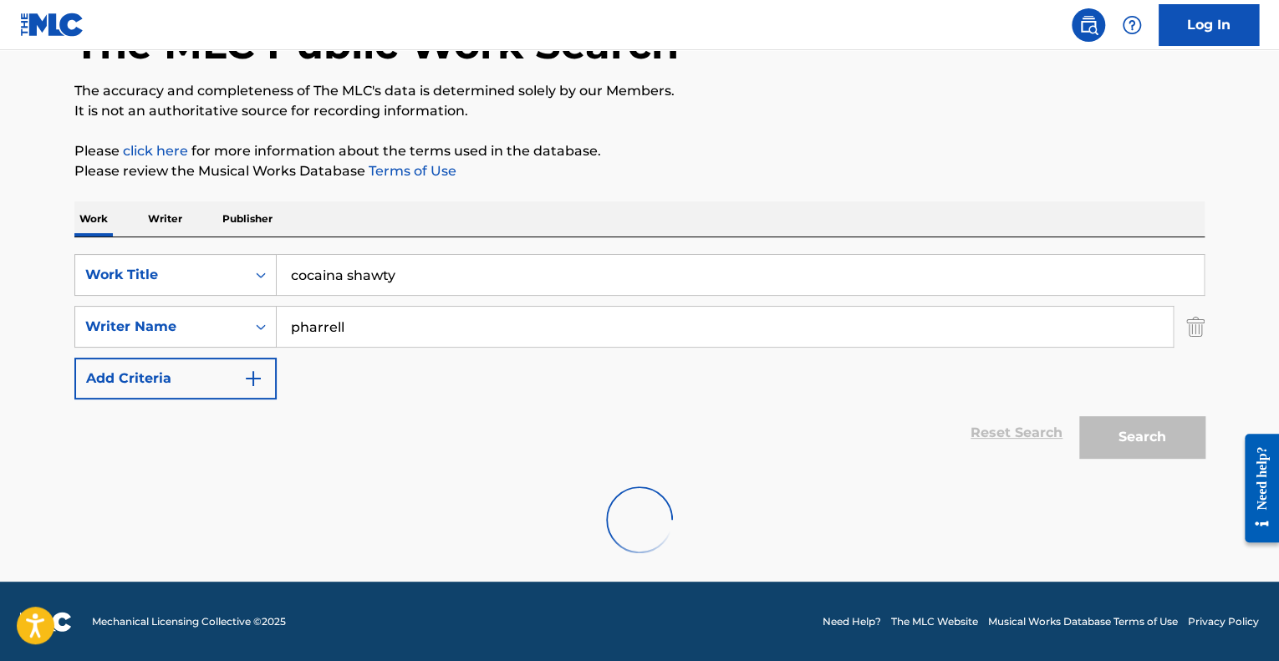
scroll to position [152, 0]
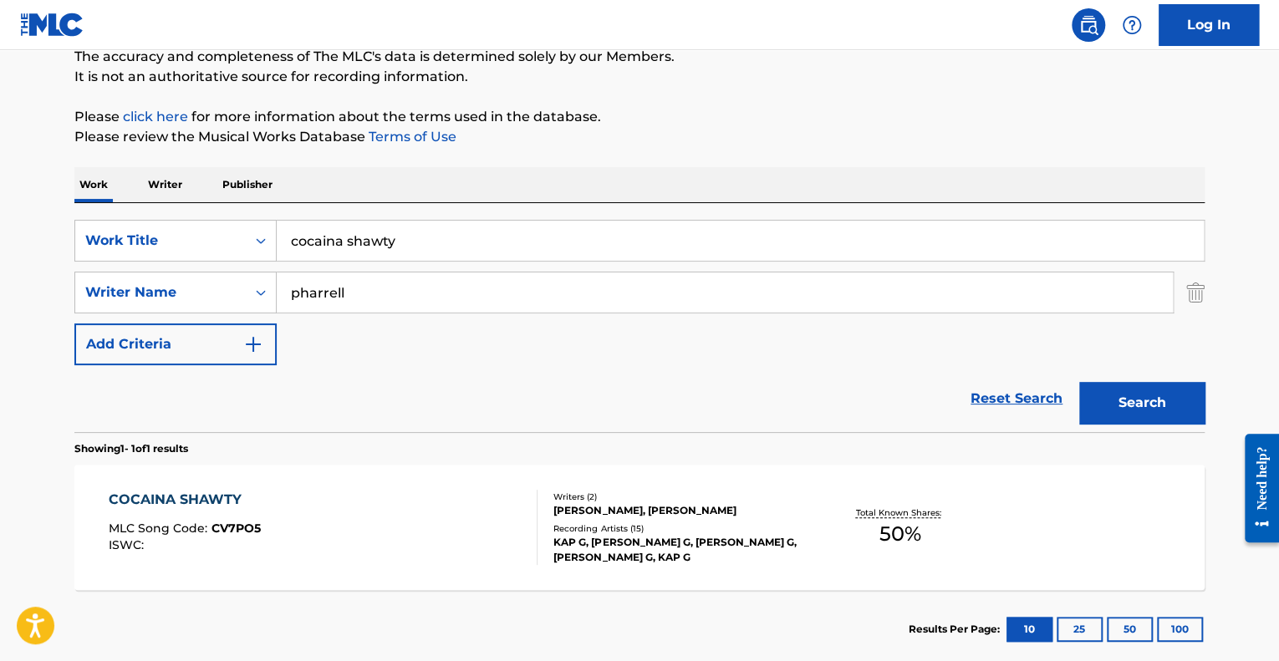
drag, startPoint x: 475, startPoint y: 458, endPoint x: 475, endPoint y: 471, distance: 12.5
click at [475, 457] on section "COCAINA SHAWTY MLC Song Code : CV7PO5 ISWC : Writers ( 2 ) [PERSON_NAME], [PERS…" at bounding box center [639, 524] width 1130 height 134
click at [472, 476] on div "COCAINA SHAWTY MLC Song Code : CV7PO5 ISWC : Writers ( 2 ) [PERSON_NAME], [PERS…" at bounding box center [639, 527] width 1130 height 125
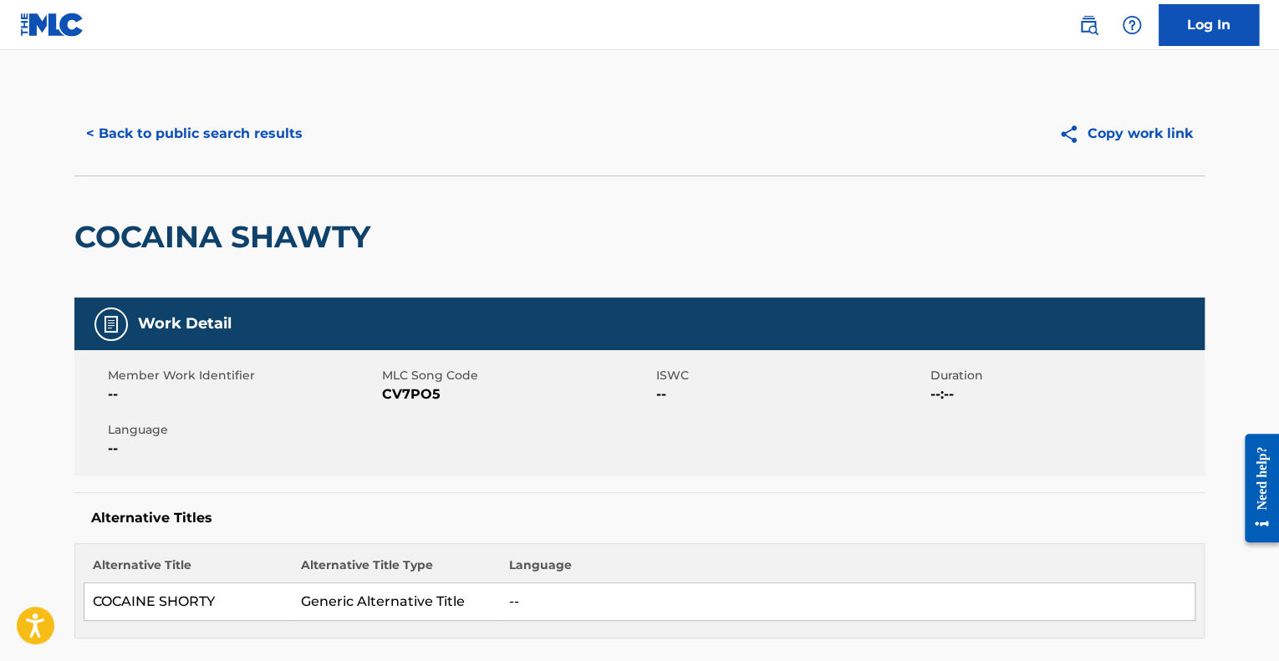
click at [441, 402] on span "CV7PO5" at bounding box center [517, 395] width 270 height 20
click at [435, 400] on span "CV7PO5" at bounding box center [517, 395] width 270 height 20
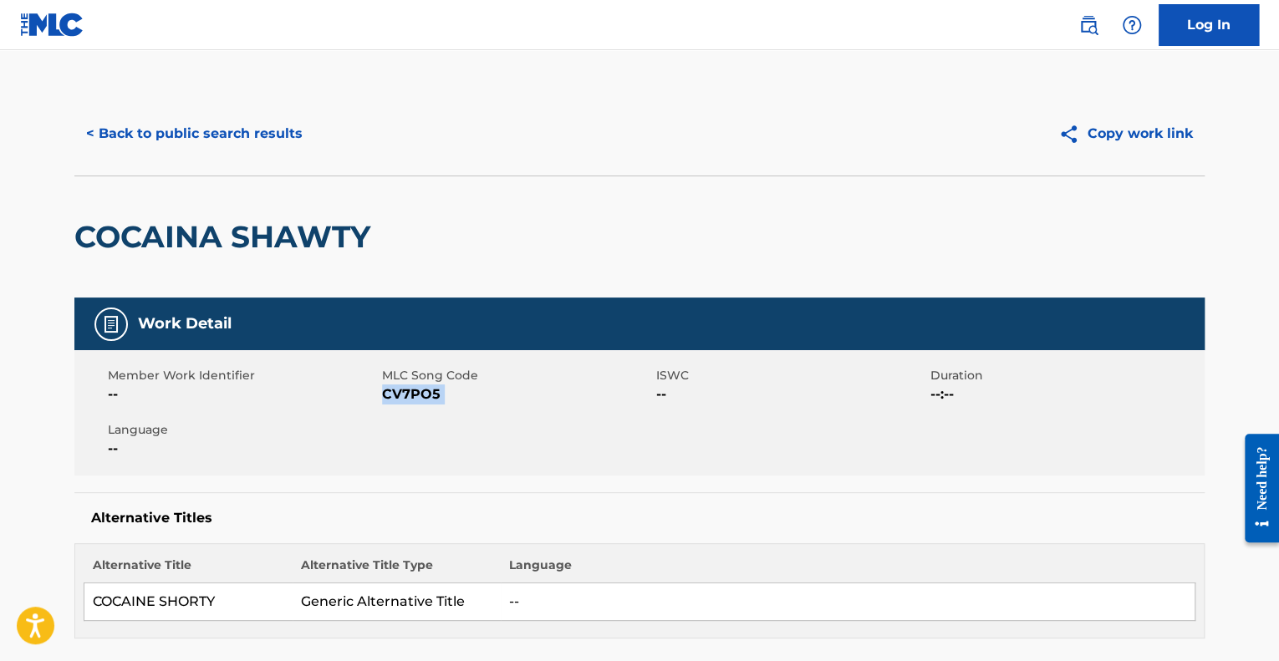
click at [435, 400] on span "CV7PO5" at bounding box center [517, 395] width 270 height 20
click at [234, 126] on div "< Back to public search results Copy work link" at bounding box center [639, 134] width 1130 height 84
click at [217, 138] on button "< Back to public search results" at bounding box center [194, 134] width 240 height 42
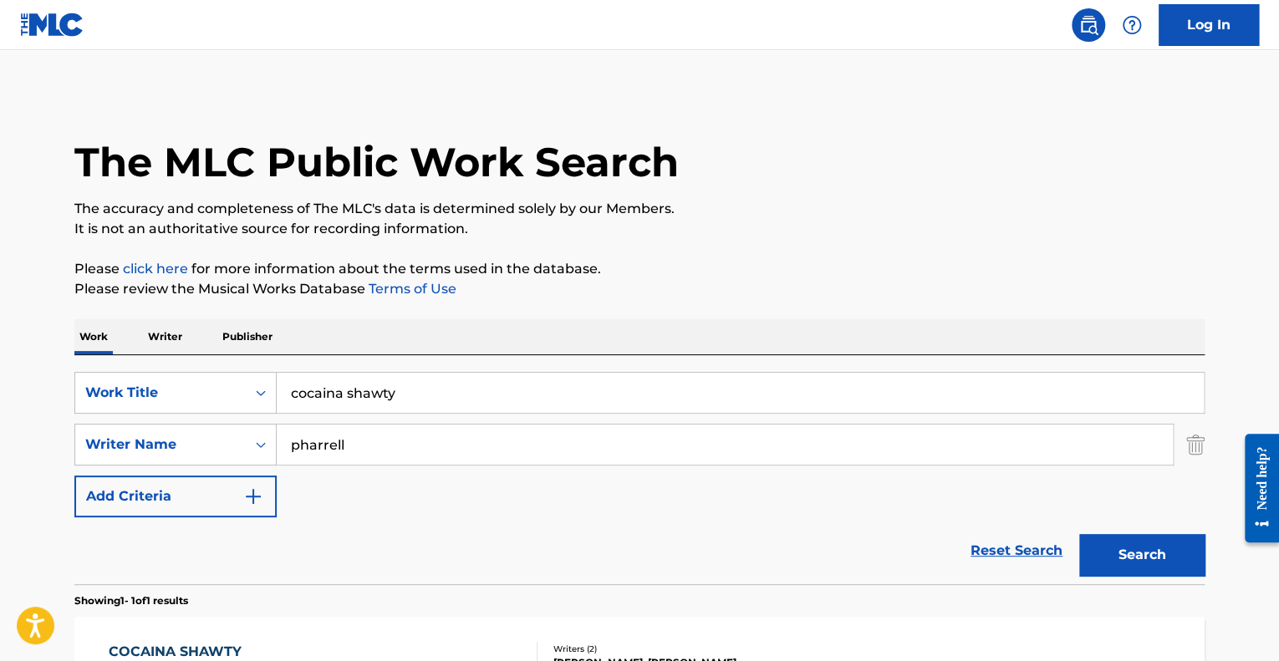
scroll to position [152, 0]
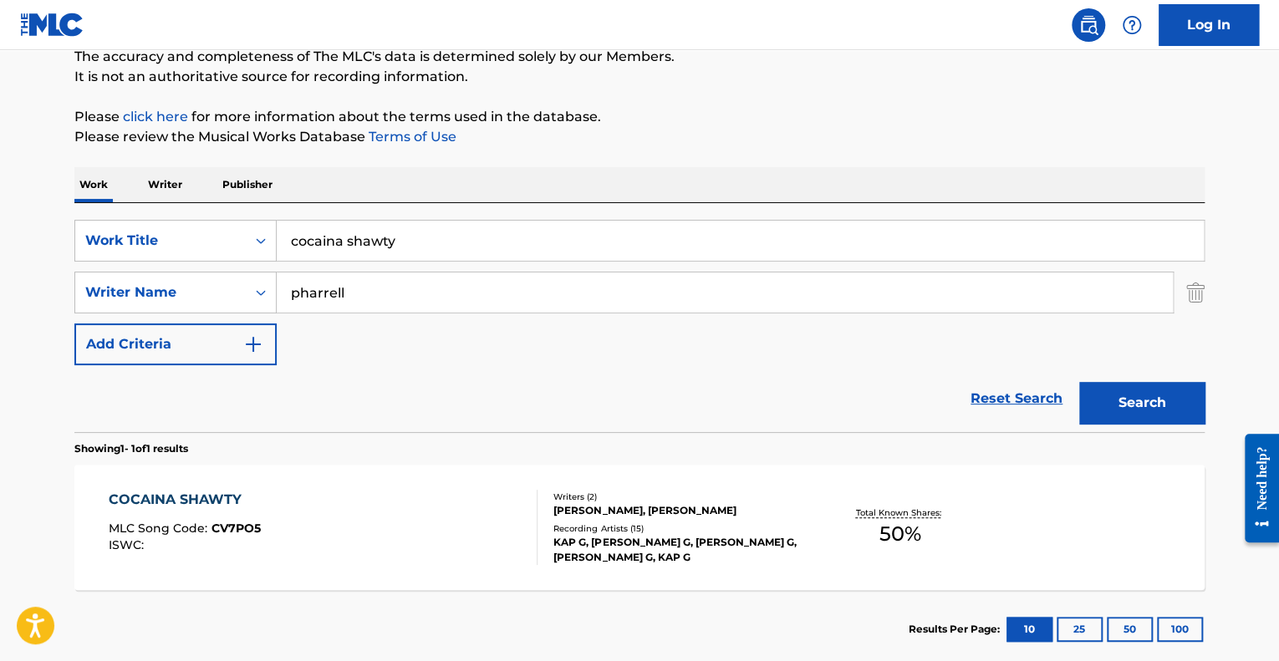
click at [361, 258] on input "cocaina shawty" at bounding box center [740, 241] width 927 height 40
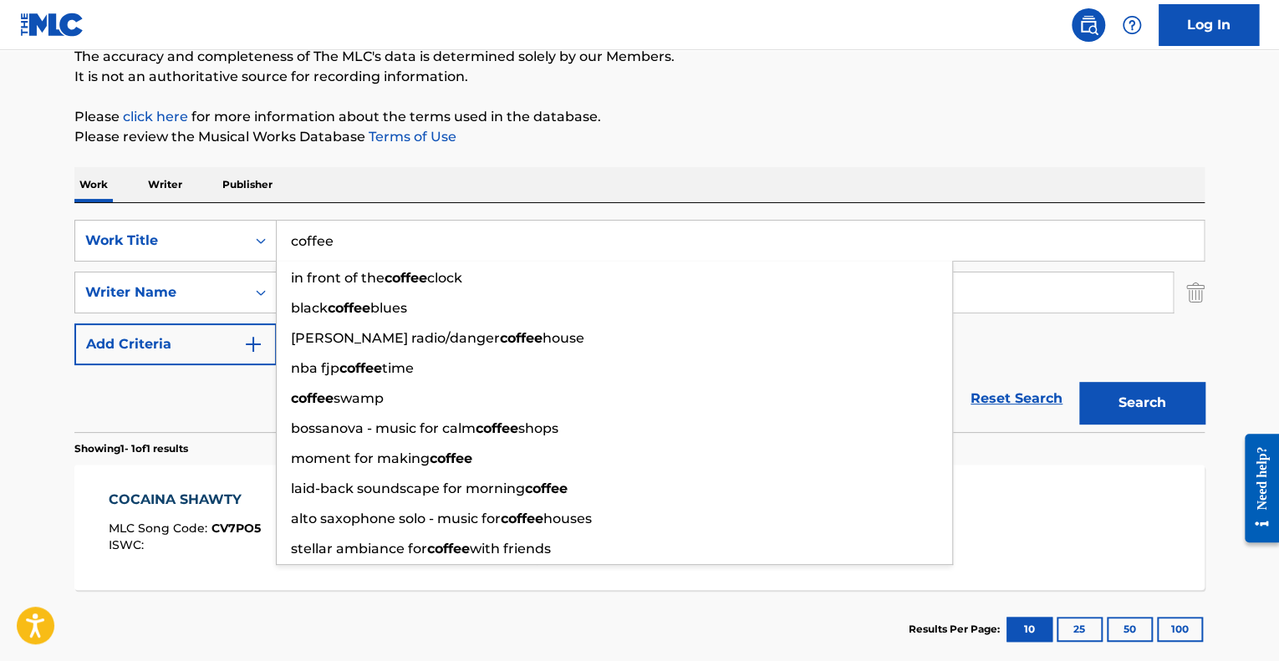
click at [1079, 382] on button "Search" at bounding box center [1141, 403] width 125 height 42
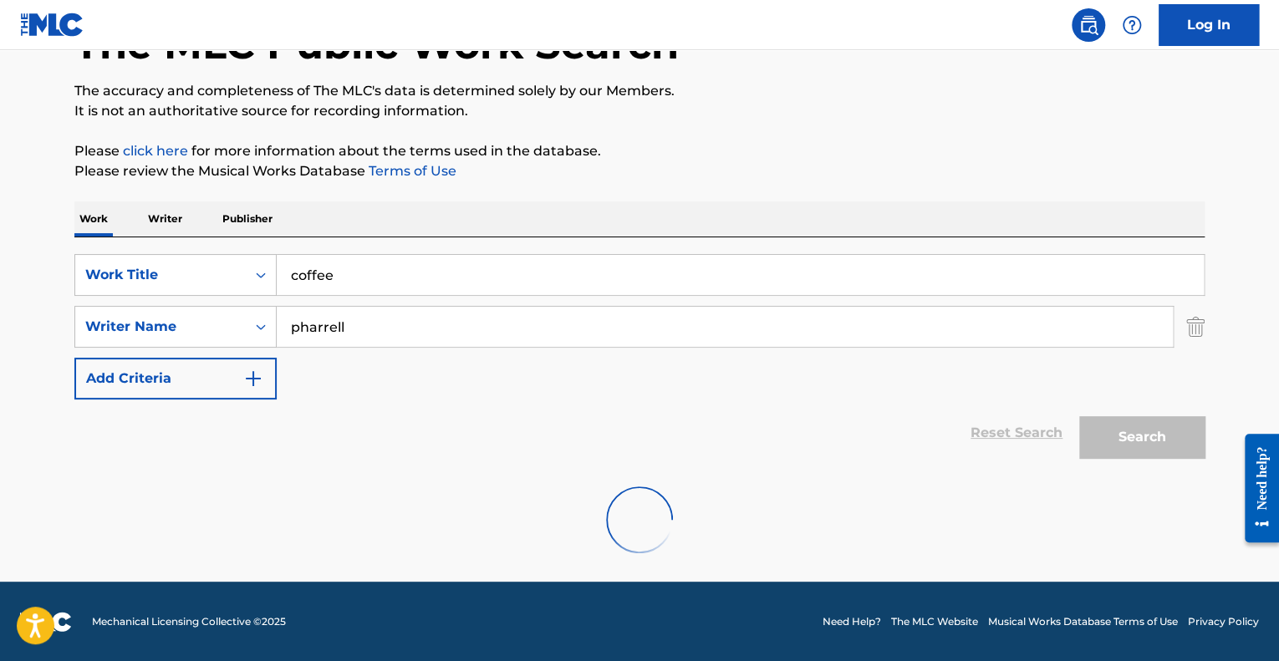
scroll to position [64, 0]
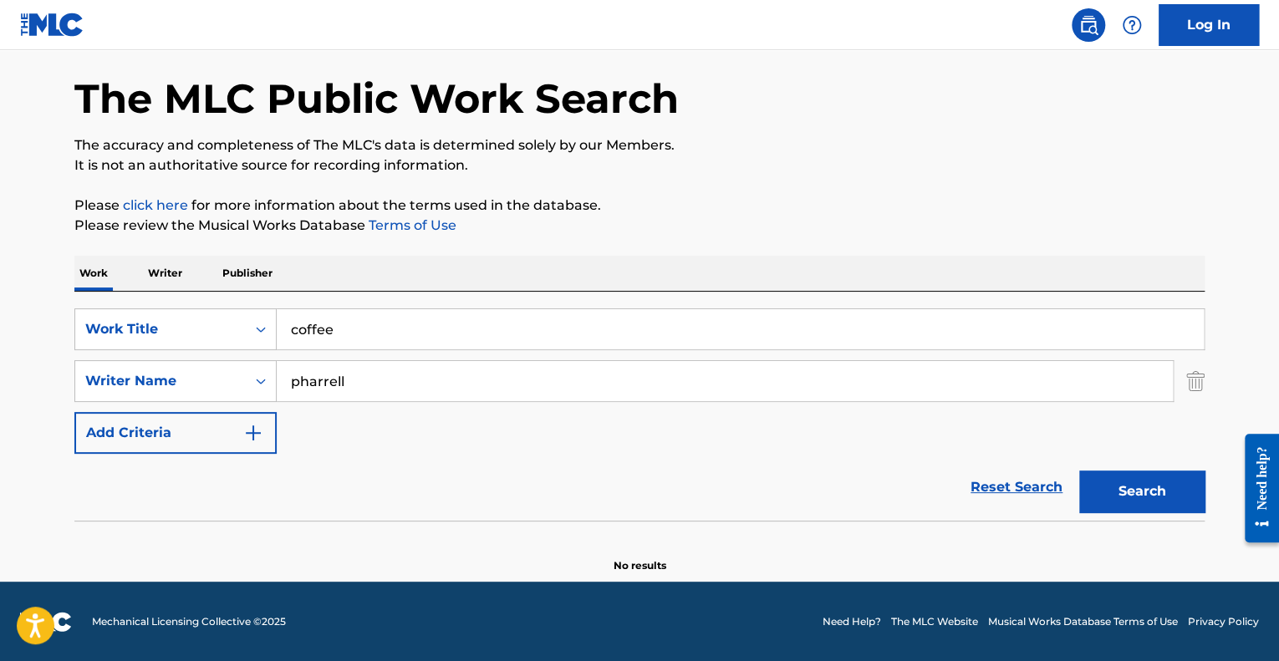
click at [309, 239] on div "The MLC Public Work Search The accuracy and completeness of The MLC's data is d…" at bounding box center [639, 300] width 1171 height 545
click at [338, 305] on div "SearchWithCriteriabb64aae9-efc2-48b7-b7fa-4f0473031b3b Work Title coffee Search…" at bounding box center [639, 406] width 1130 height 229
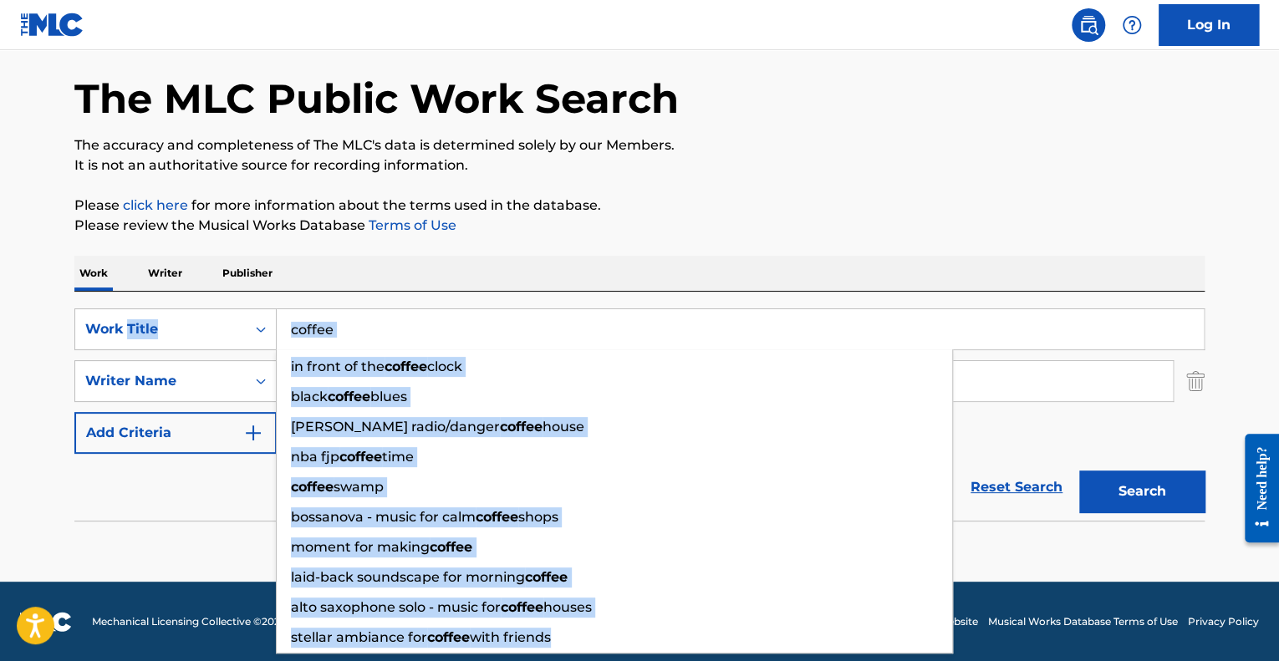
click at [332, 323] on input "coffee" at bounding box center [740, 329] width 927 height 40
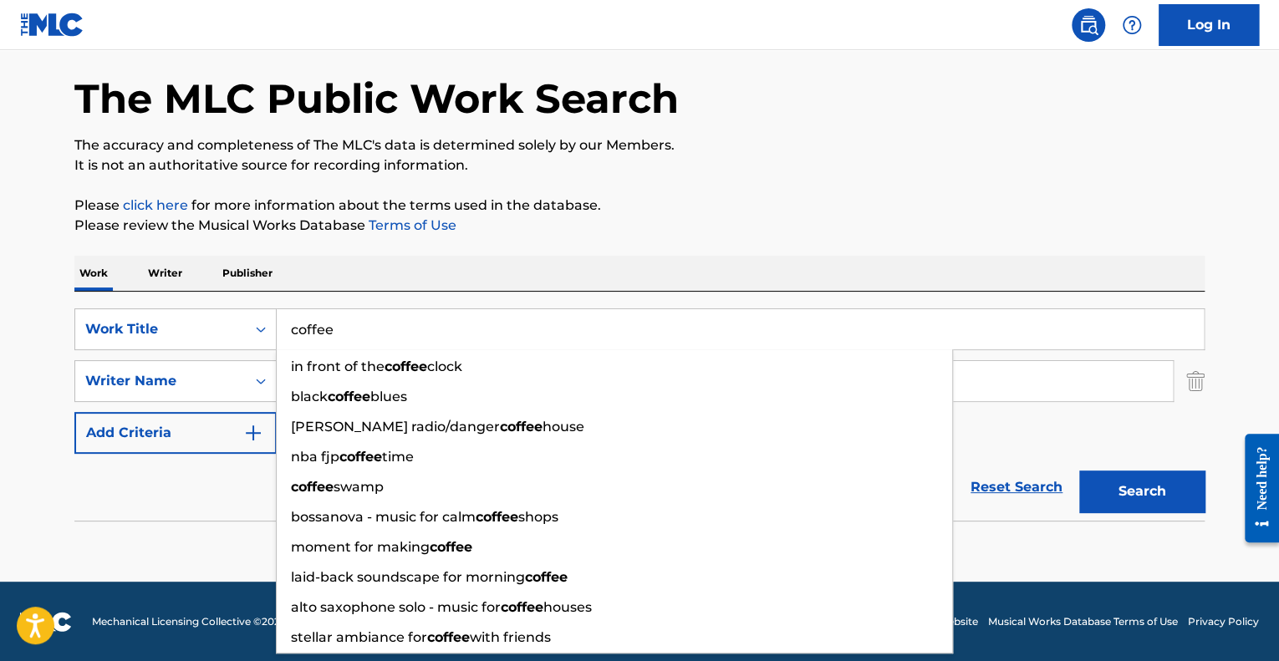
click at [330, 319] on input "coffee" at bounding box center [740, 329] width 927 height 40
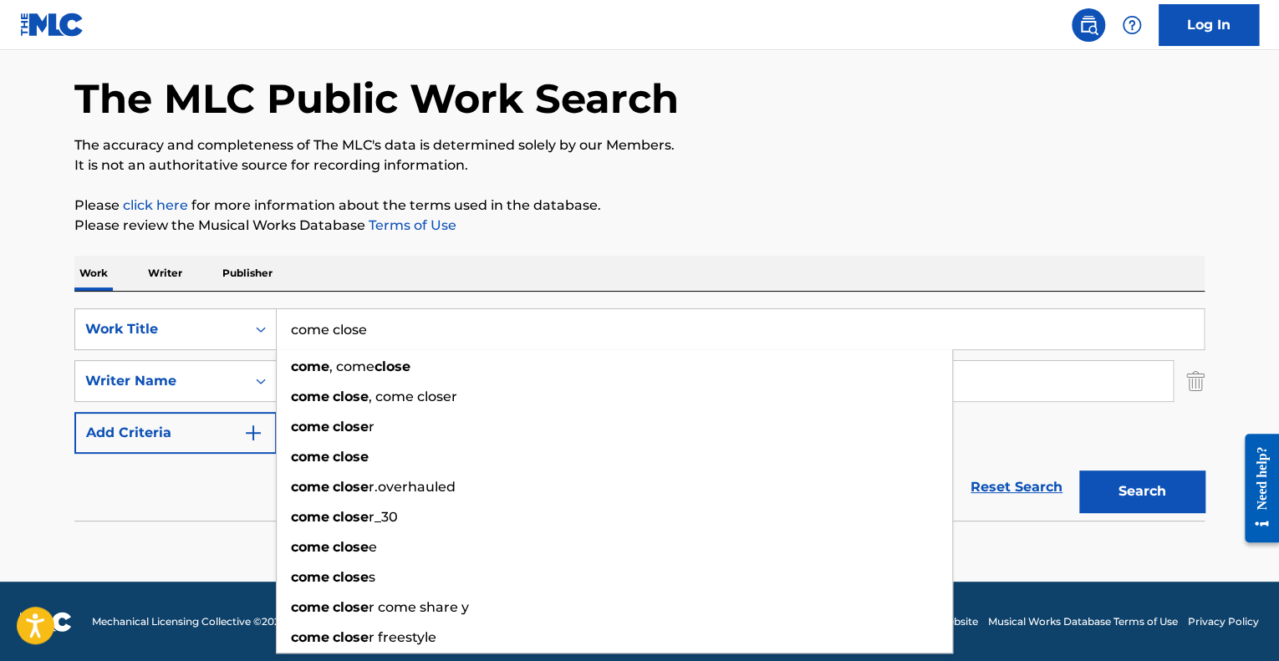
type input "come close"
click at [1079, 471] on button "Search" at bounding box center [1141, 492] width 125 height 42
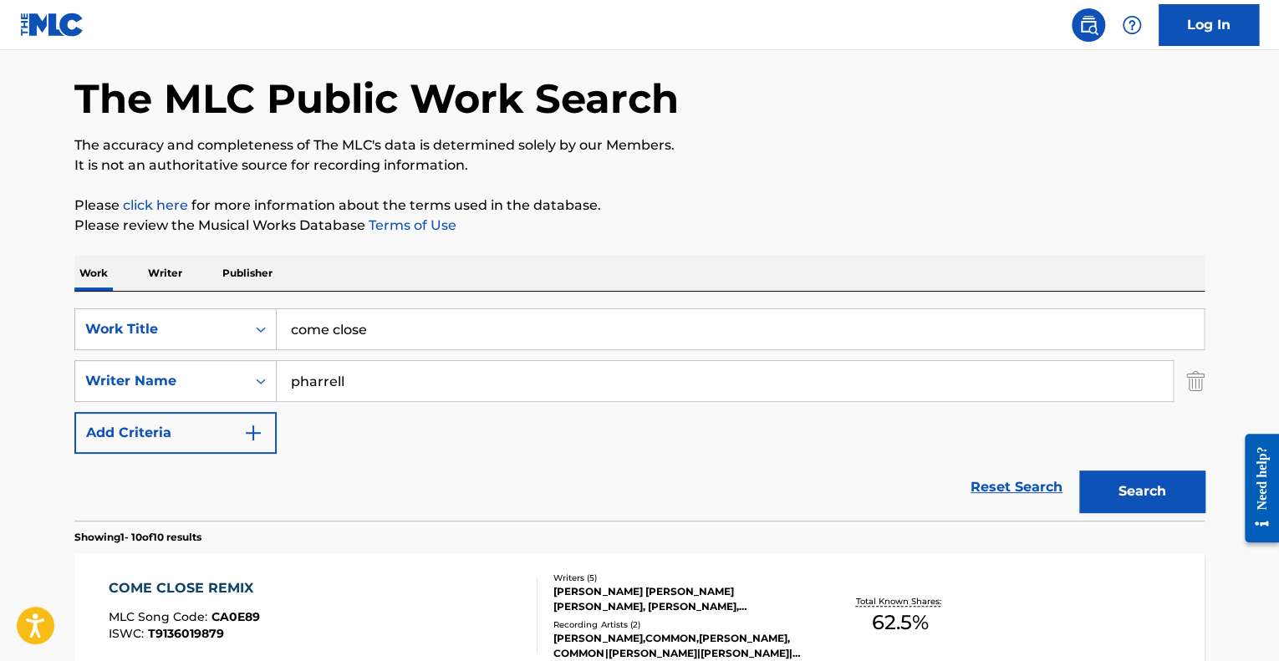
click at [701, 659] on div "[PERSON_NAME],COMMON,[PERSON_NAME], COMMON|[PERSON_NAME]|[PERSON_NAME]|Q-TIP" at bounding box center [679, 646] width 252 height 30
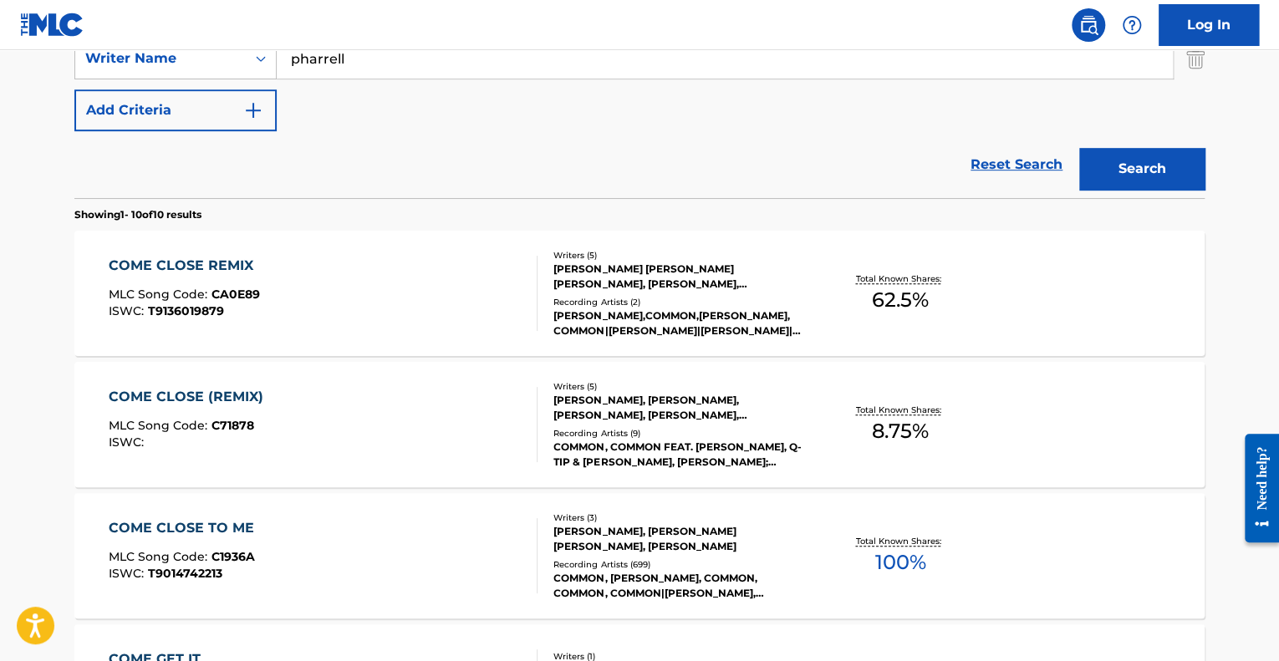
scroll to position [231, 0]
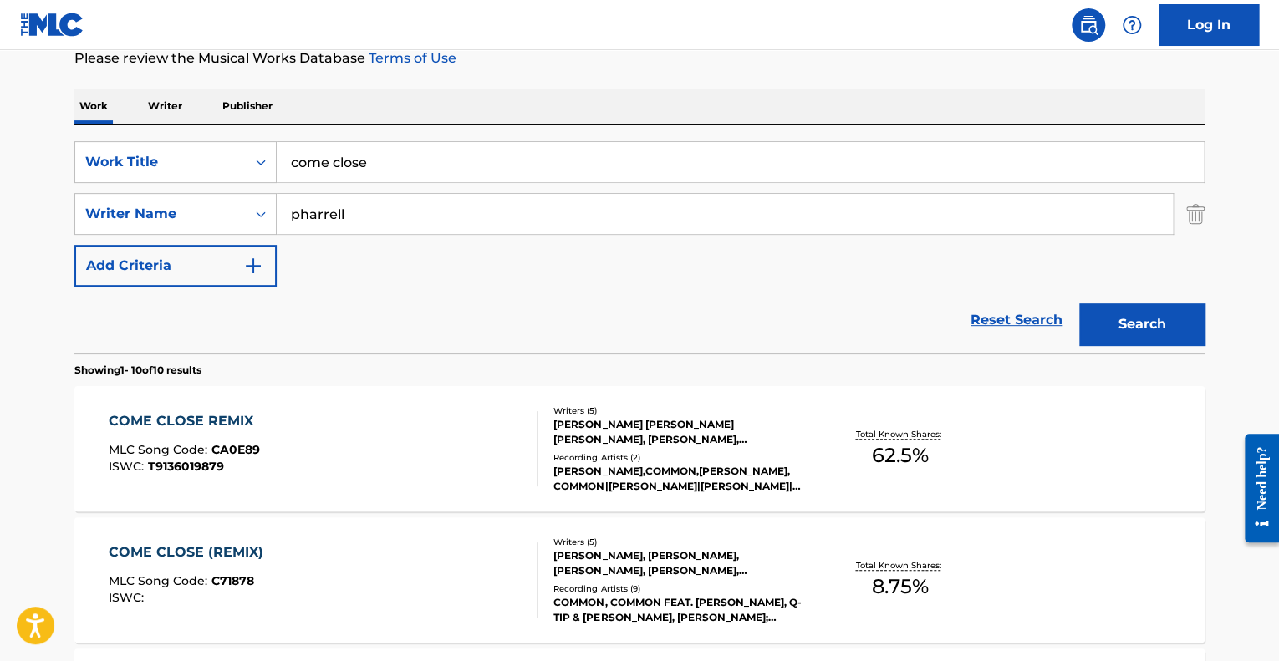
click at [338, 409] on div "COME CLOSE REMIX MLC Song Code : CA0E89 ISWC : T9136019879 Writers ( 5 ) [PERSO…" at bounding box center [639, 448] width 1130 height 125
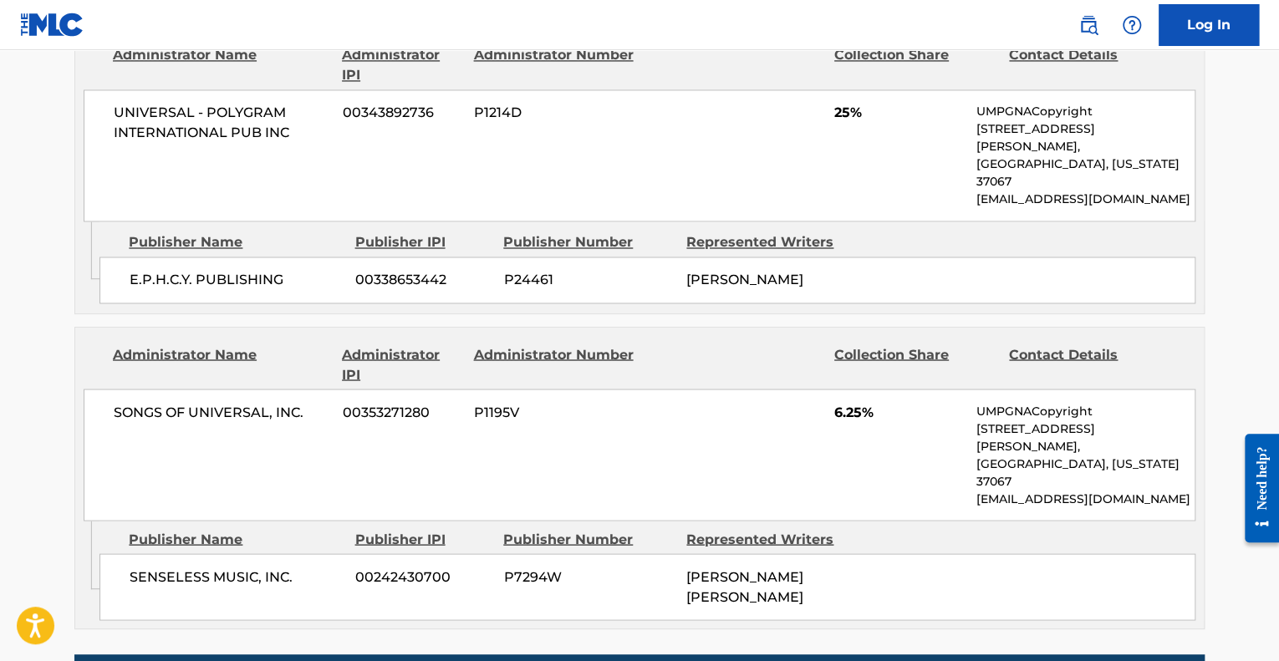
scroll to position [1451, 0]
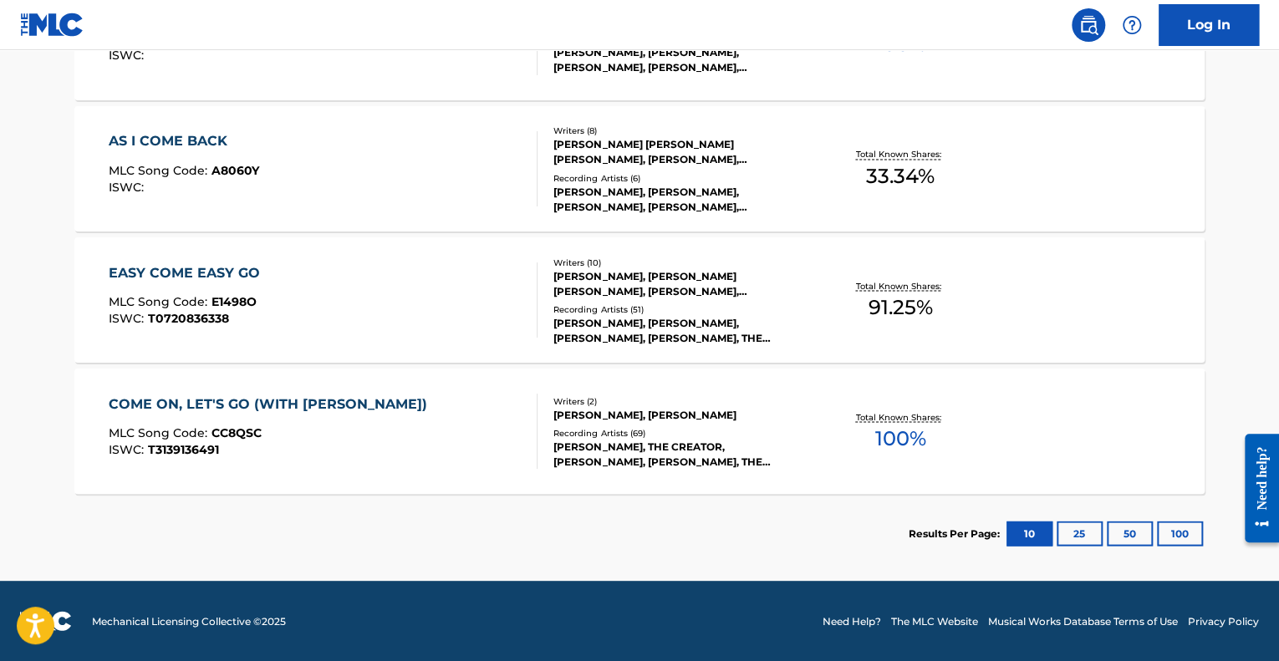
scroll to position [231, 0]
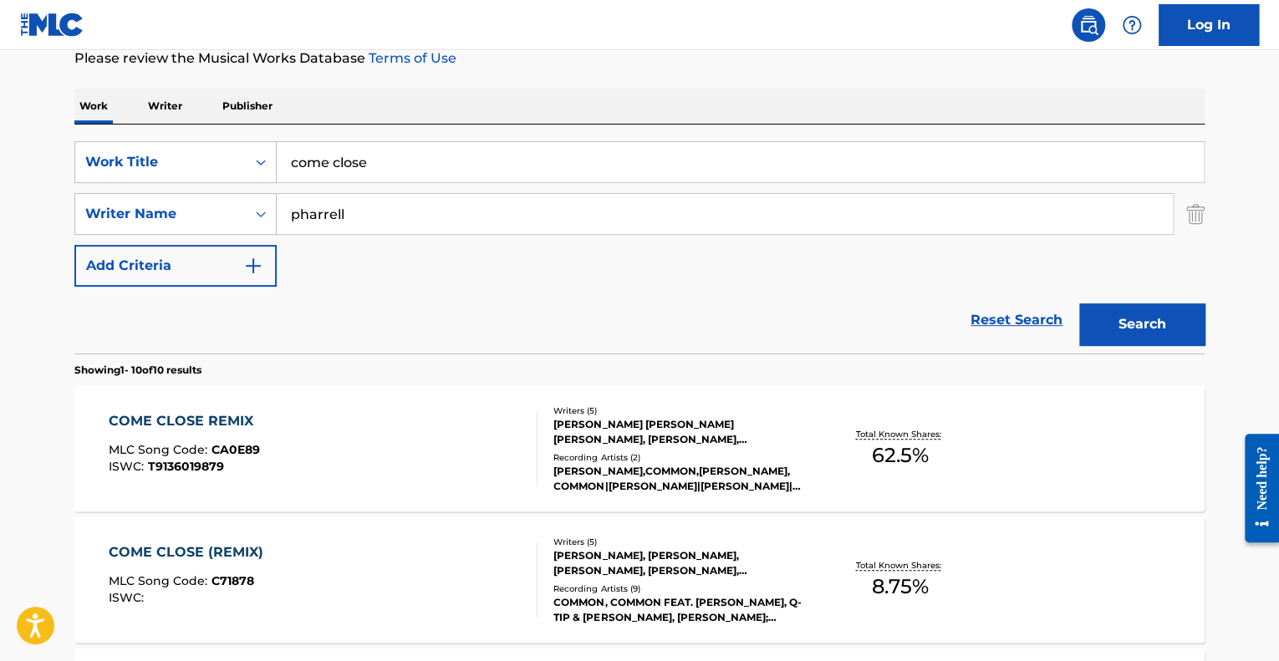
click at [386, 546] on div "COME CLOSE (REMIX) MLC Song Code : C71878 ISWC :" at bounding box center [324, 580] width 430 height 75
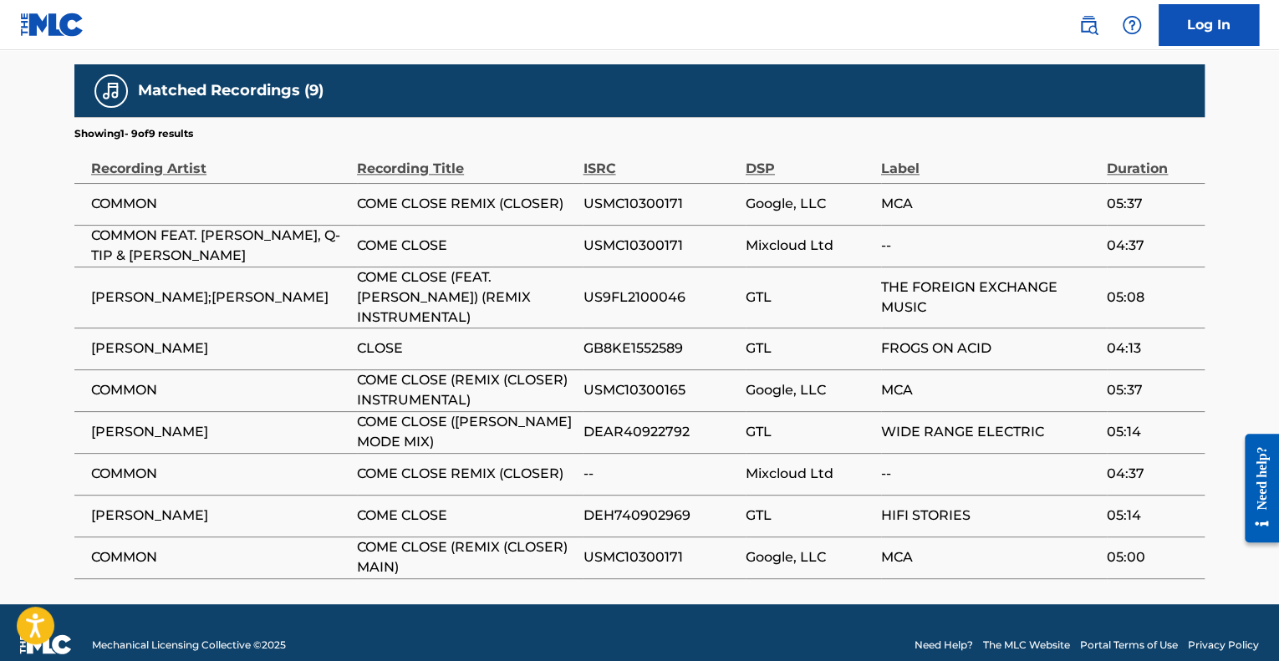
scroll to position [1019, 0]
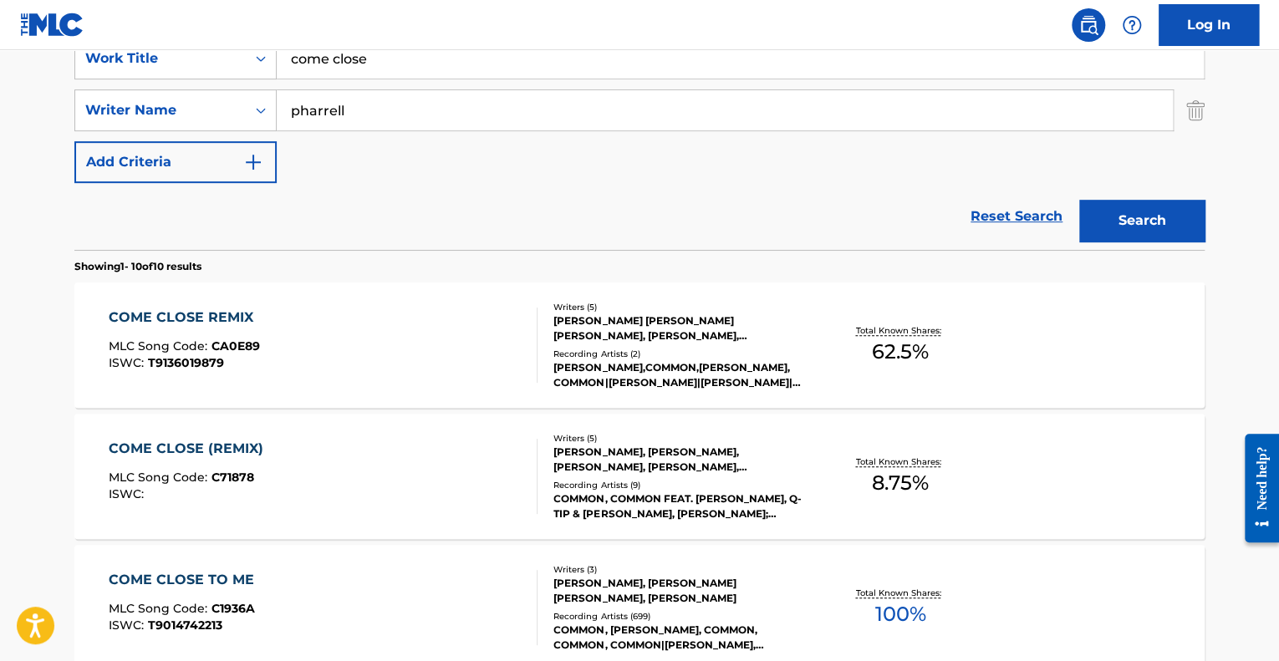
scroll to position [418, 0]
